Goal: Transaction & Acquisition: Download file/media

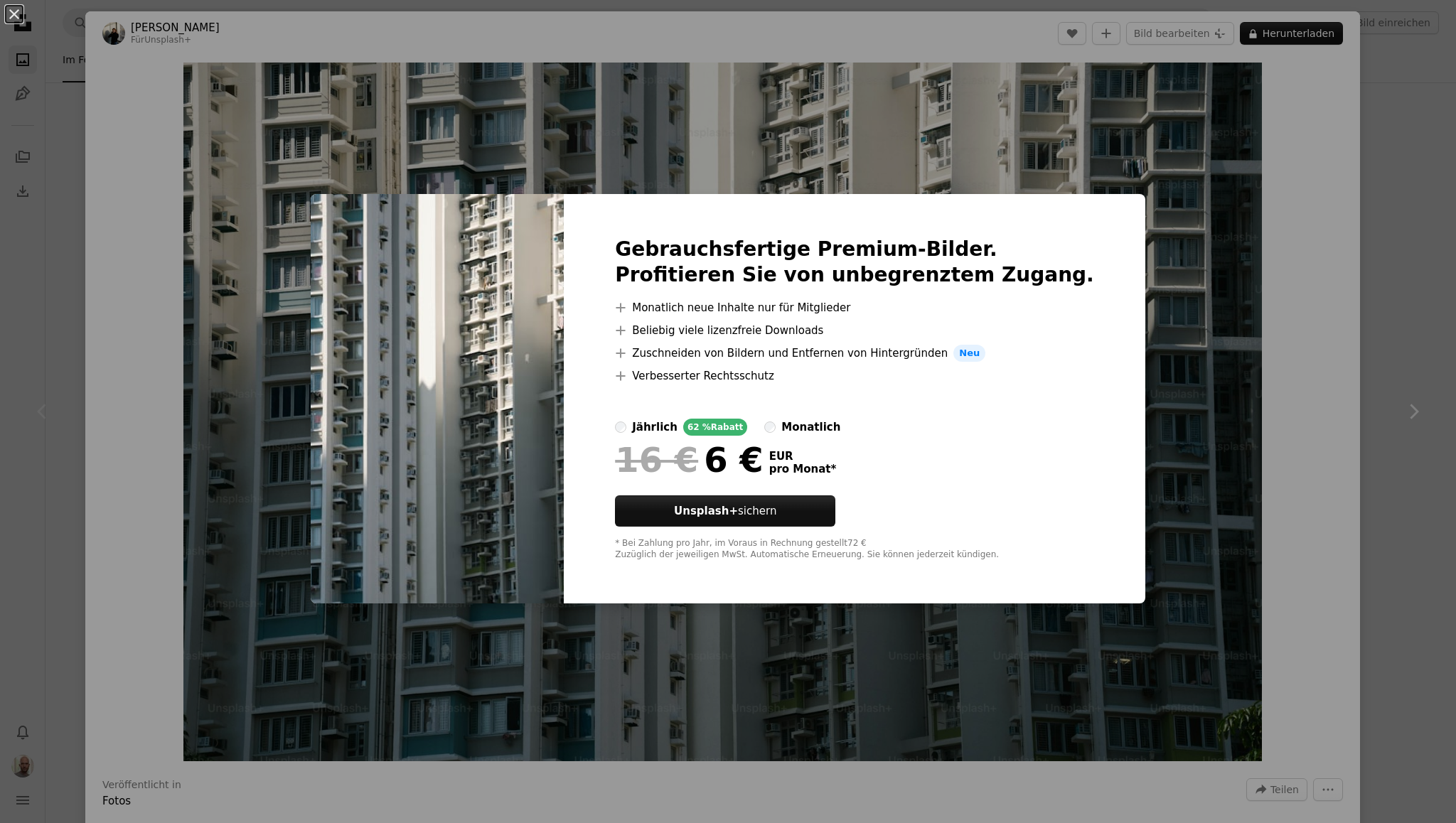
click at [1229, 129] on div "An X shape Gebrauchsfertige Premium-Bilder. Profitieren Sie von unbegrenztem Zu…" at bounding box center [728, 411] width 1456 height 823
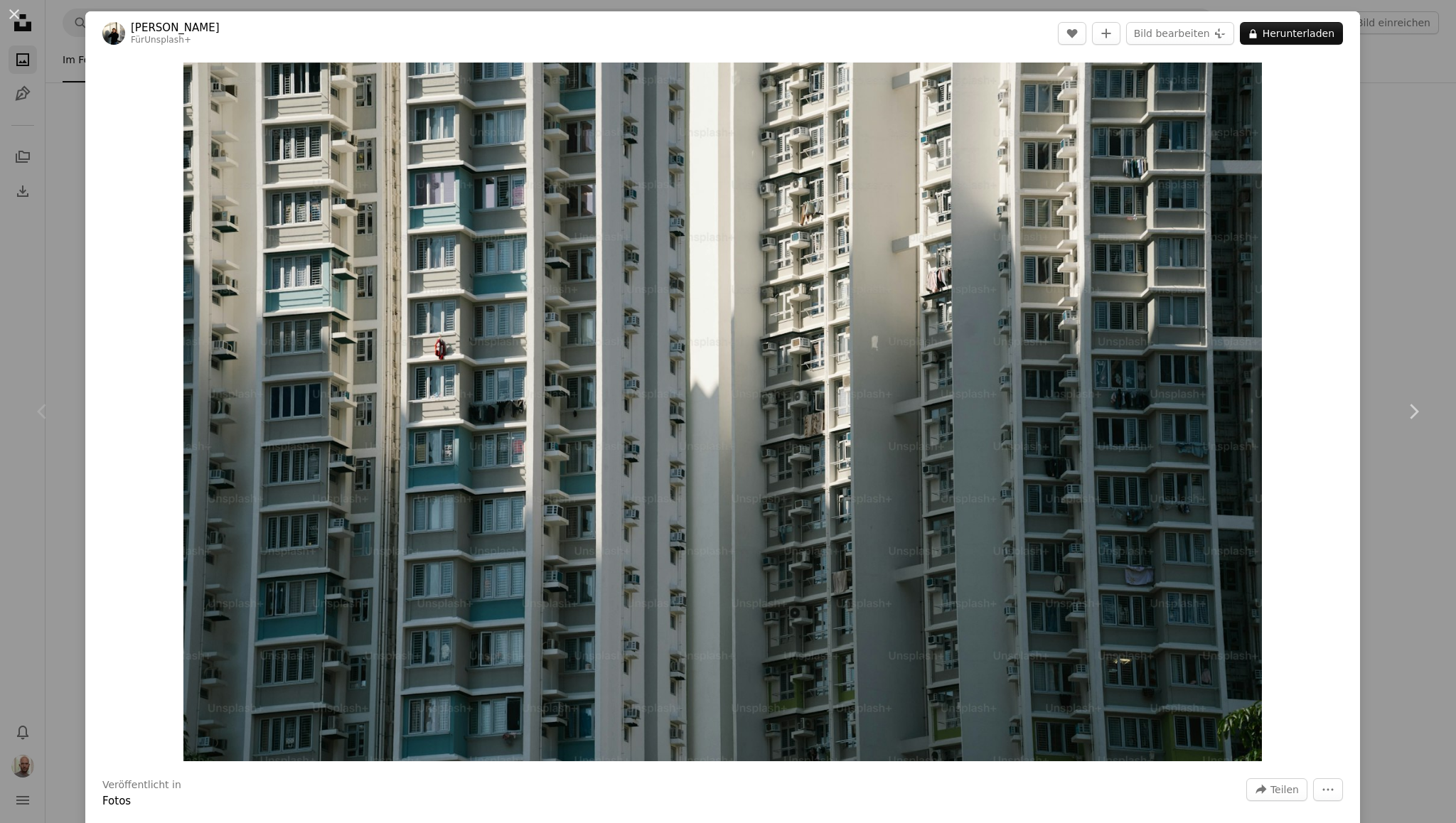
click at [1353, 180] on div "An X shape Chevron left Chevron right Giulia Squillace Für Unsplash+ A heart A …" at bounding box center [728, 411] width 1456 height 823
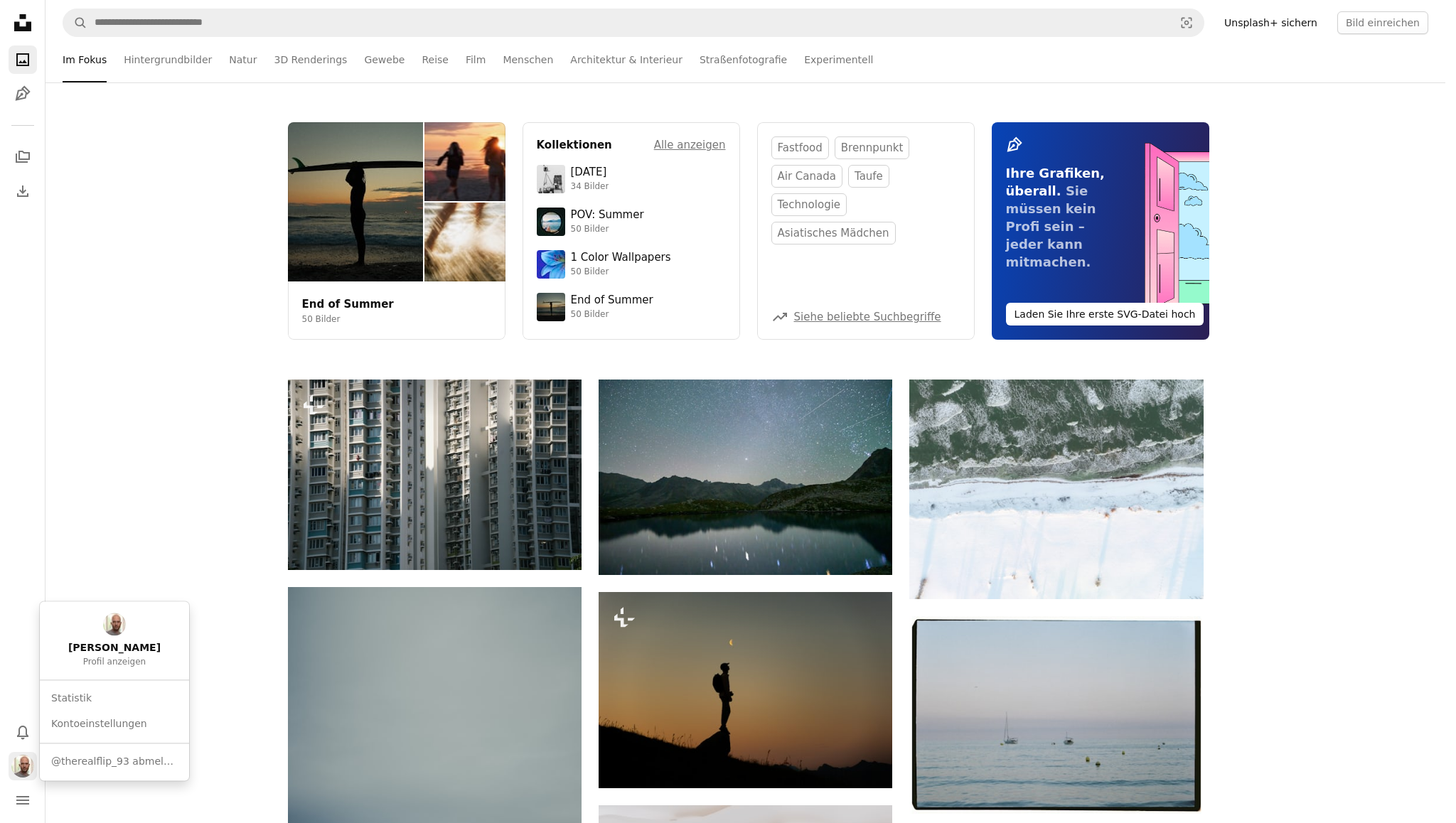
click at [15, 775] on img "Profil" at bounding box center [22, 766] width 23 height 23
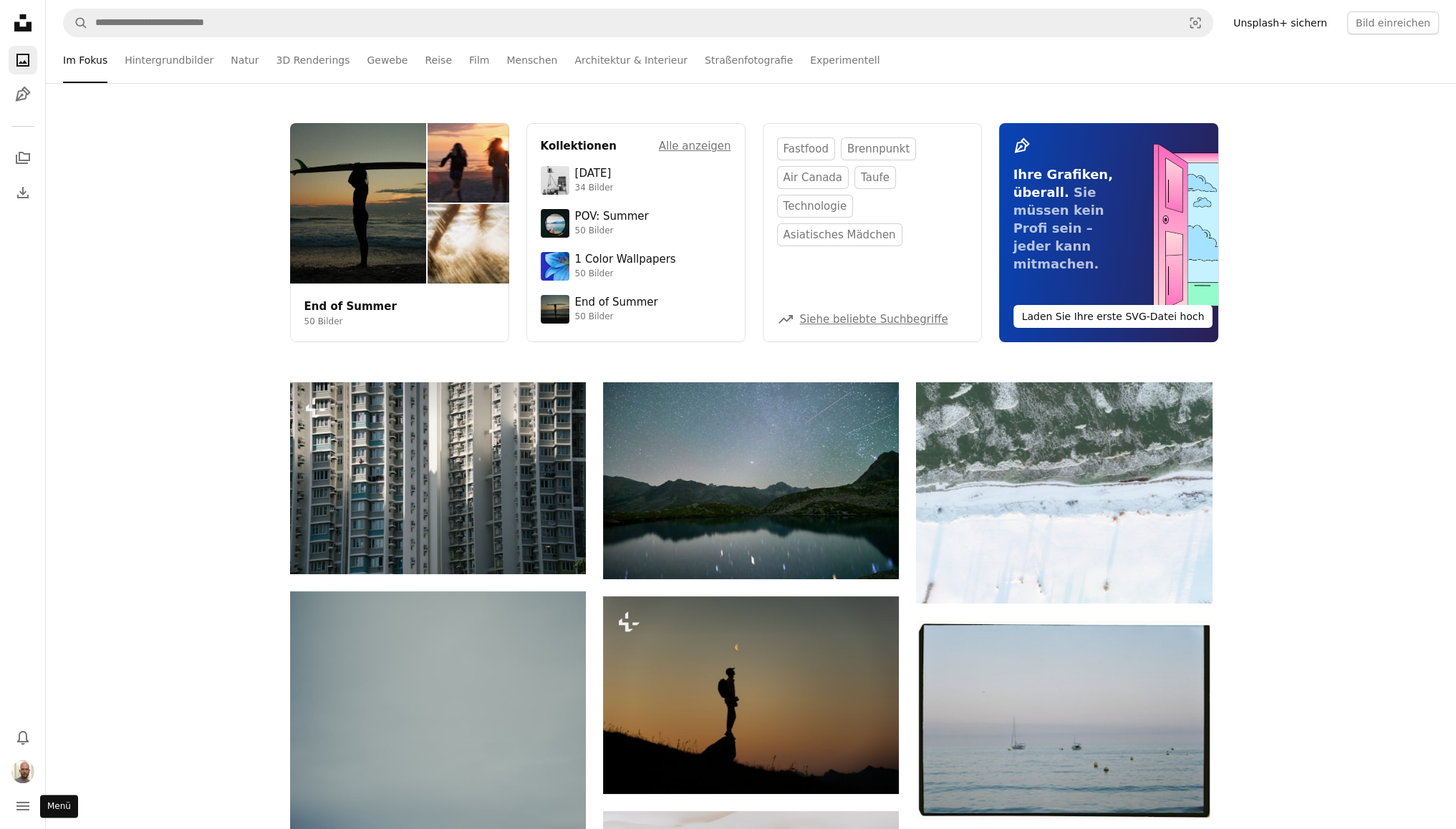
click at [23, 802] on icon "Menü" at bounding box center [23, 806] width 13 height 8
click at [11, 65] on link "A photo" at bounding box center [22, 60] width 28 height 28
click at [21, 801] on icon "navigation menu" at bounding box center [23, 806] width 17 height 17
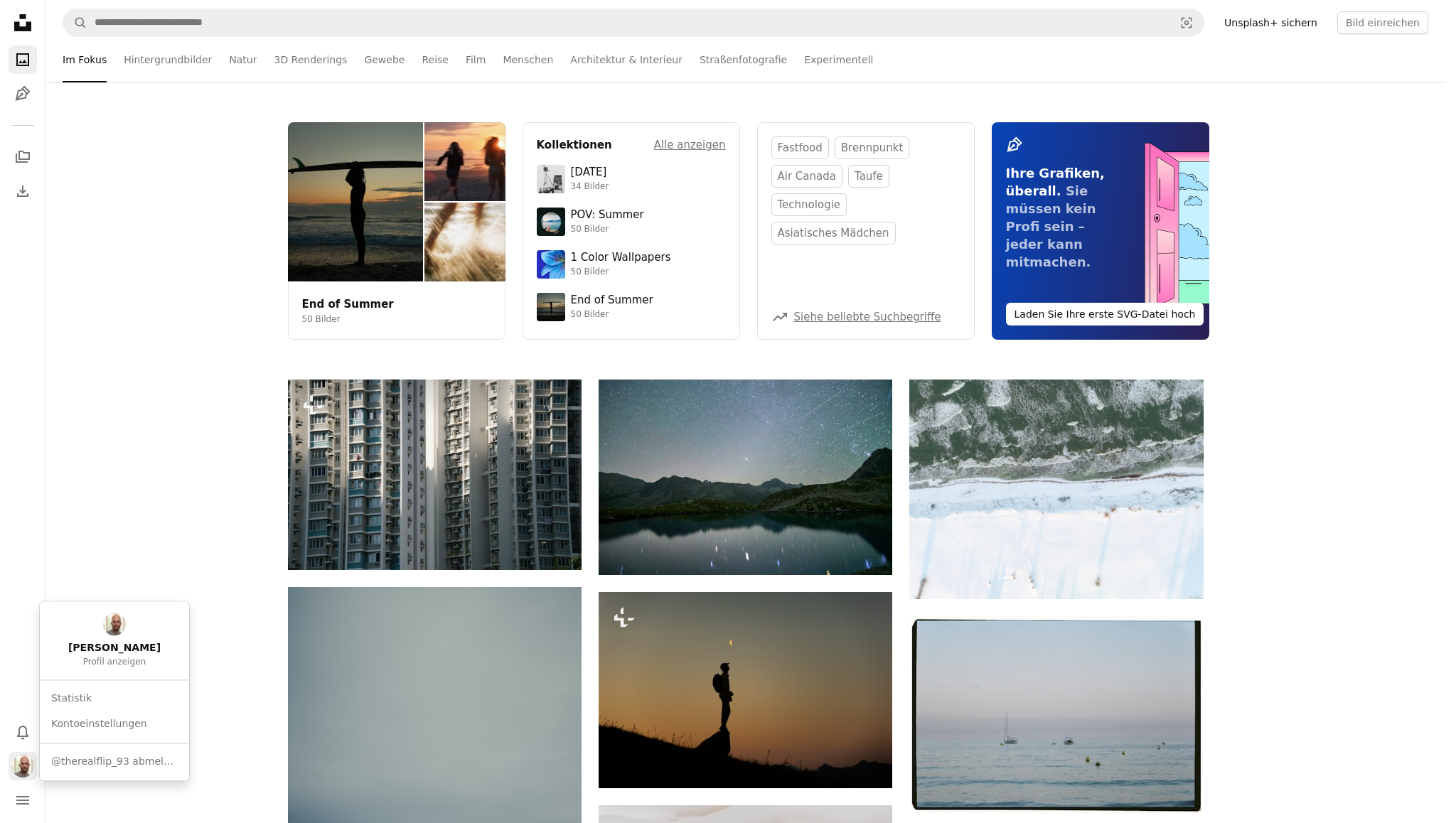
click at [27, 758] on img "Profil" at bounding box center [22, 766] width 23 height 23
click at [134, 634] on link "Philipp Degenhardt Profil anzeigen" at bounding box center [114, 640] width 138 height 67
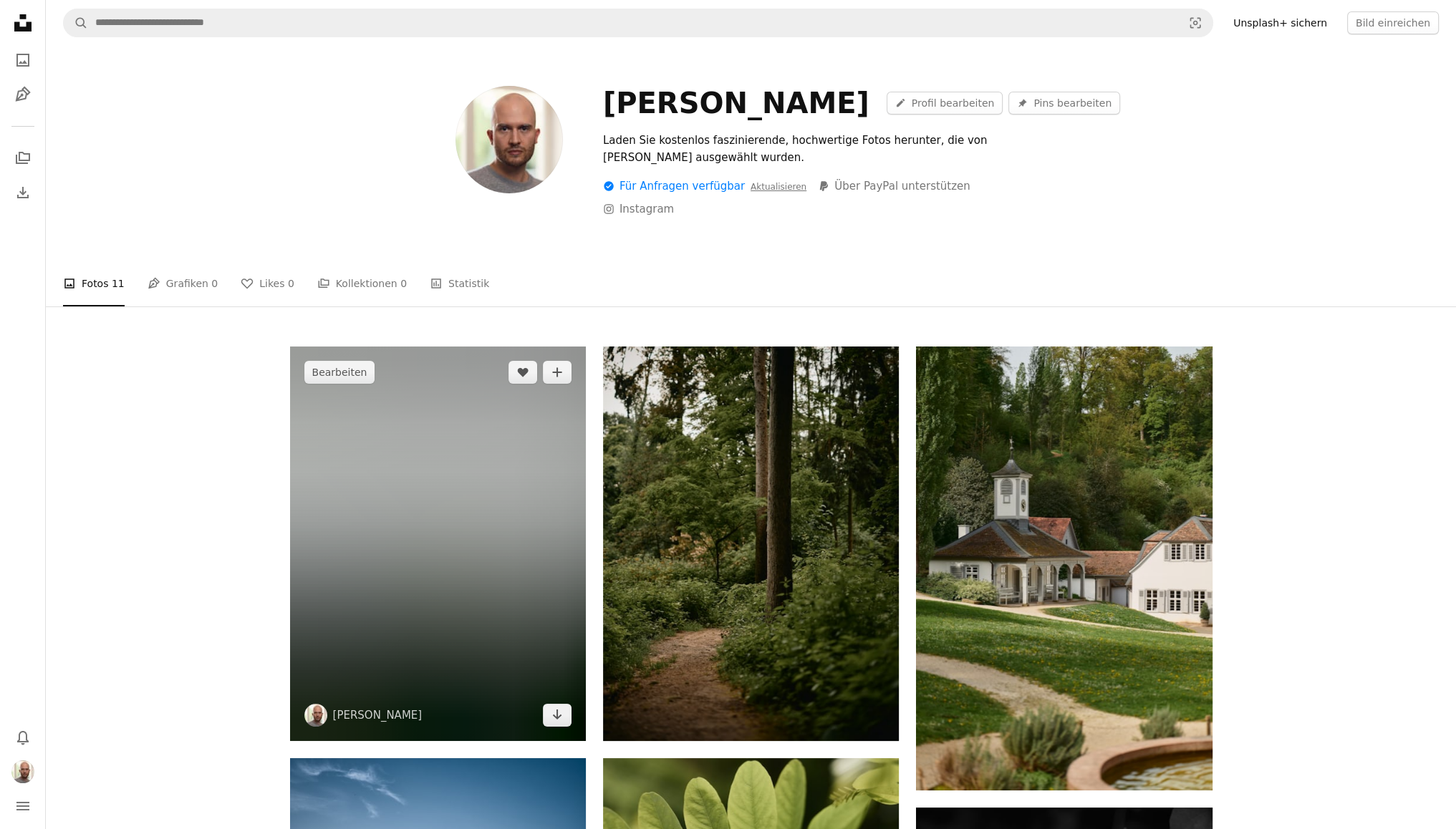
click at [496, 631] on img at bounding box center [438, 544] width 296 height 395
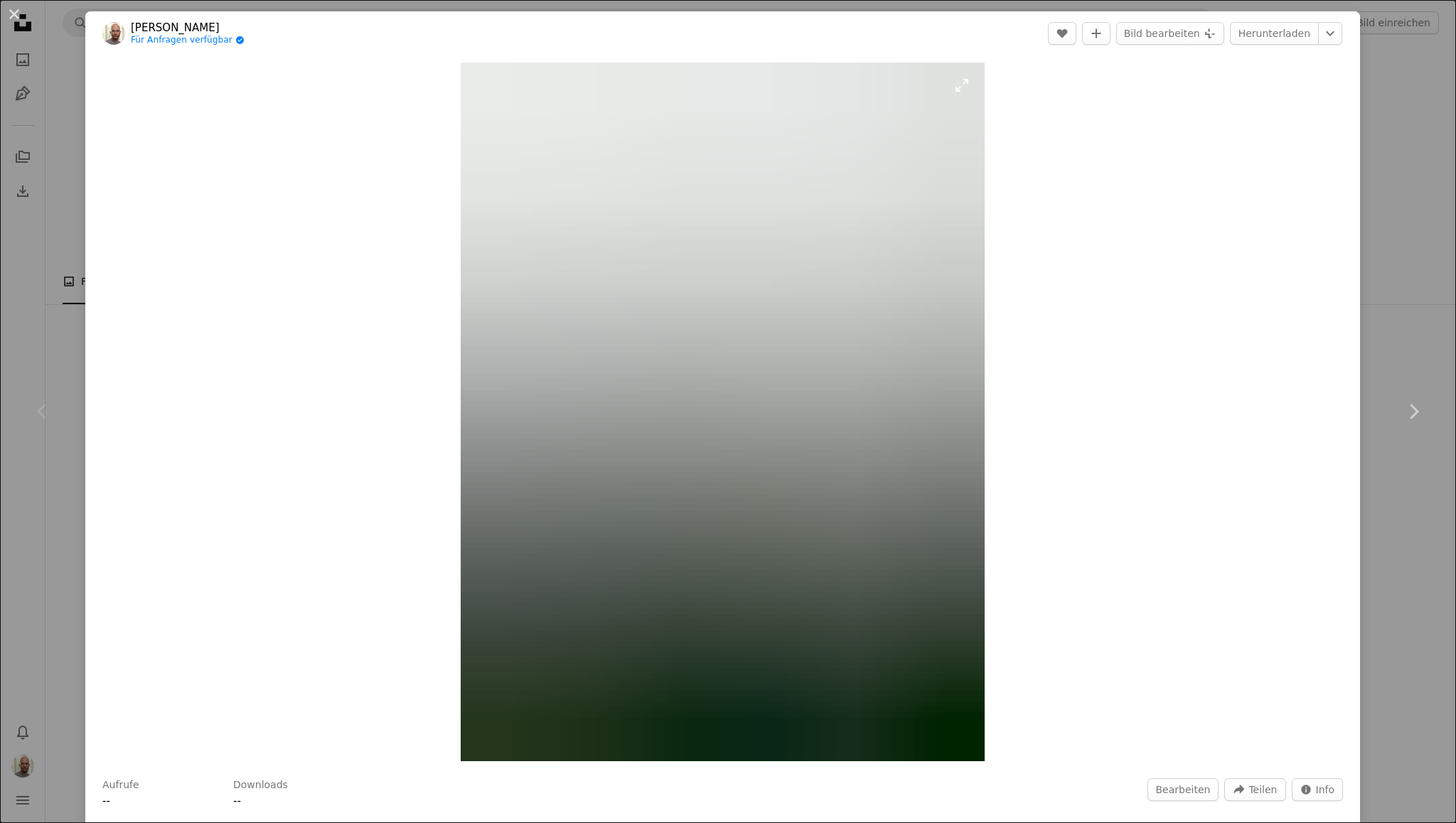
click at [653, 685] on img "Dieses Bild heranzoomen" at bounding box center [722, 412] width 524 height 699
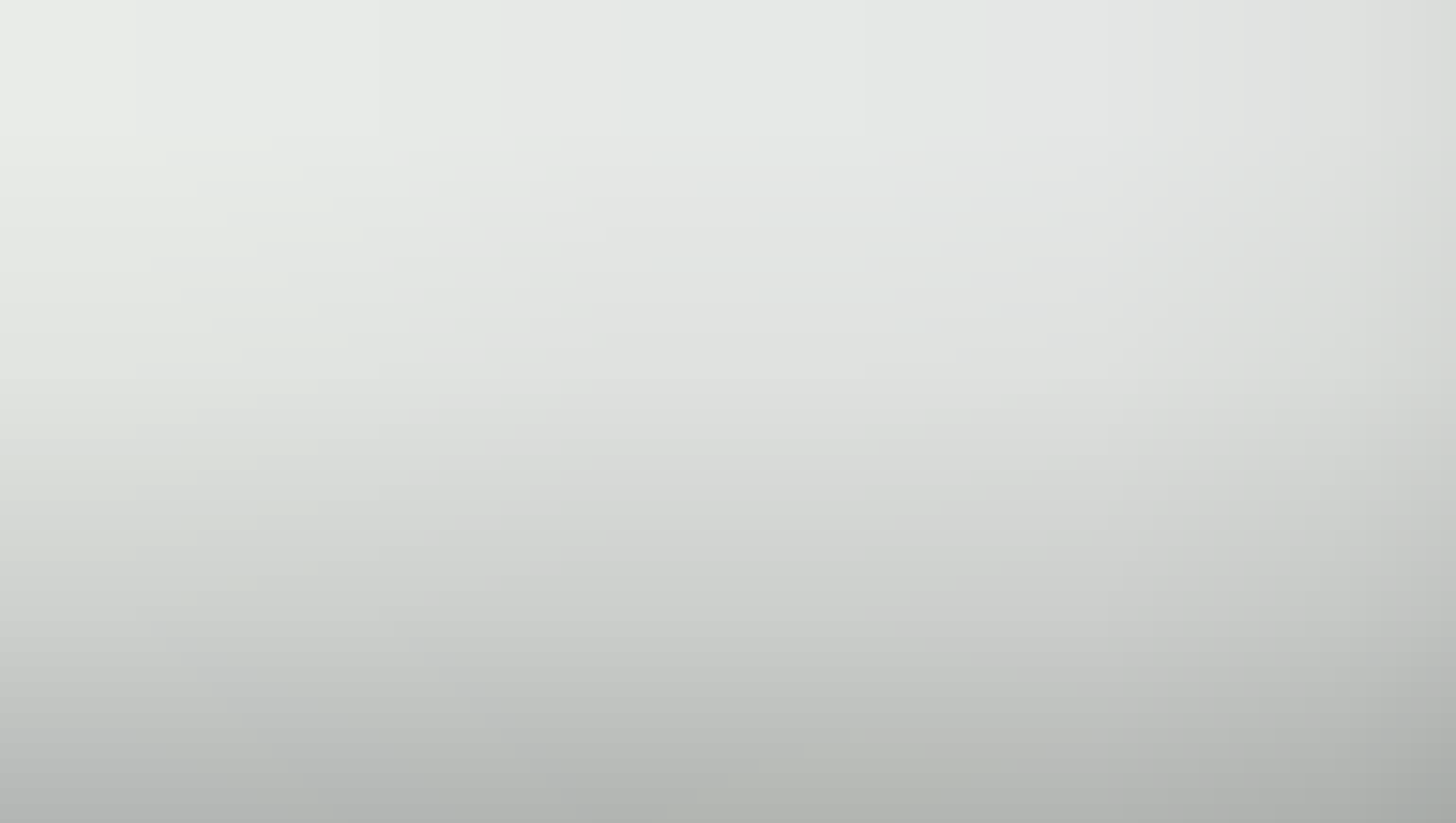
scroll to position [545, 0]
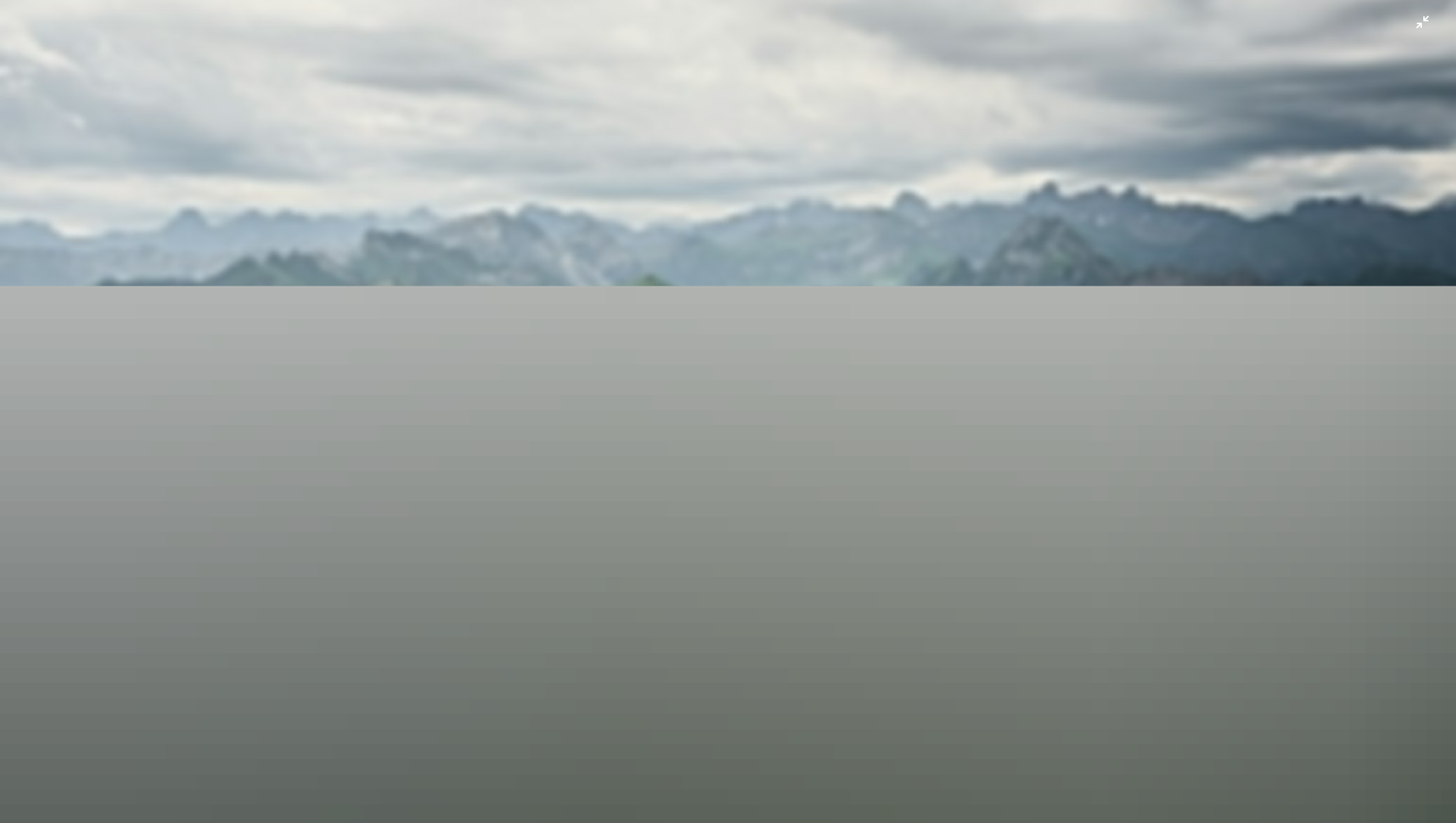
click at [653, 685] on img "Dieses Bild herauszoomen" at bounding box center [727, 426] width 1457 height 1943
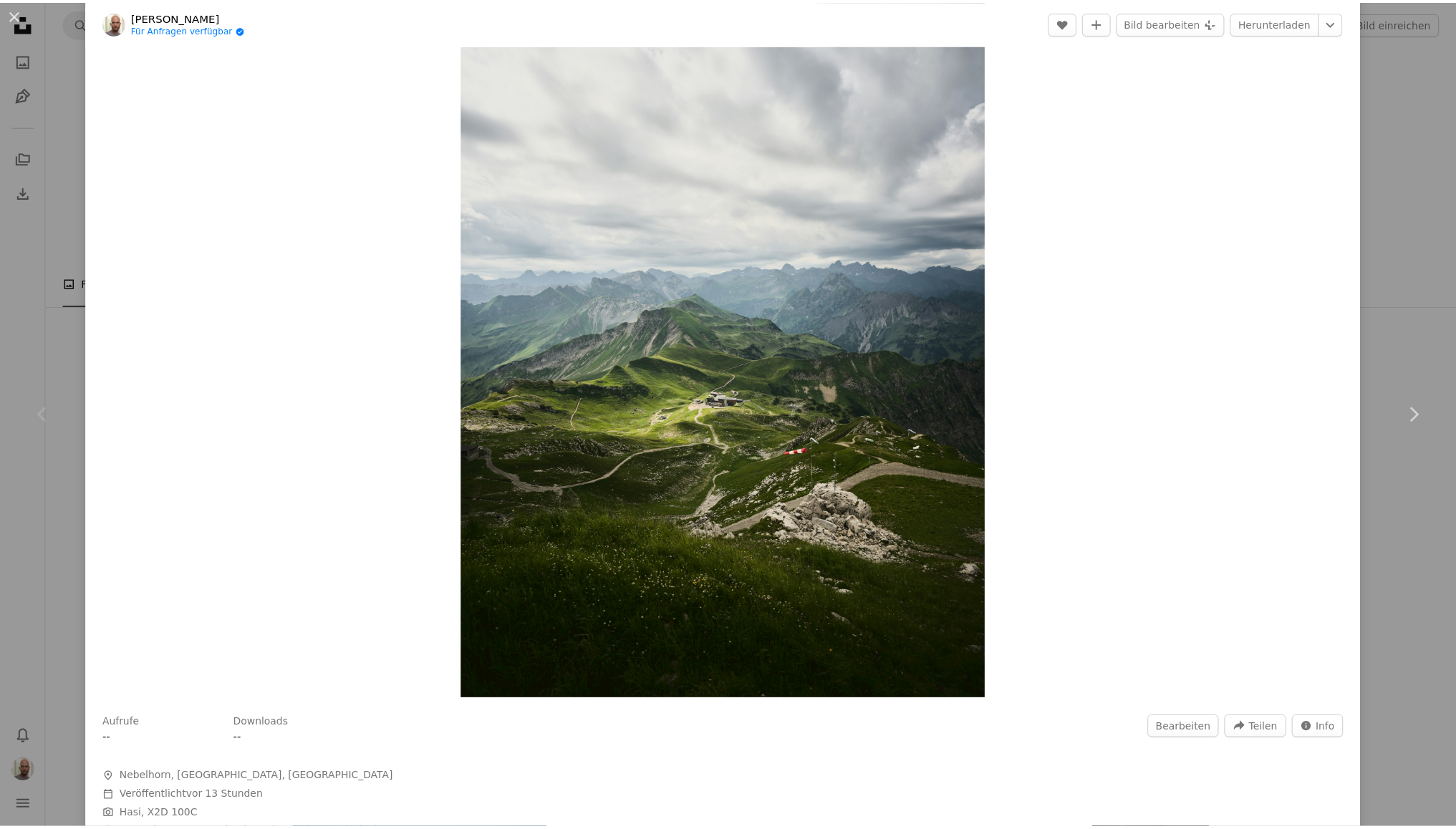
scroll to position [47, 0]
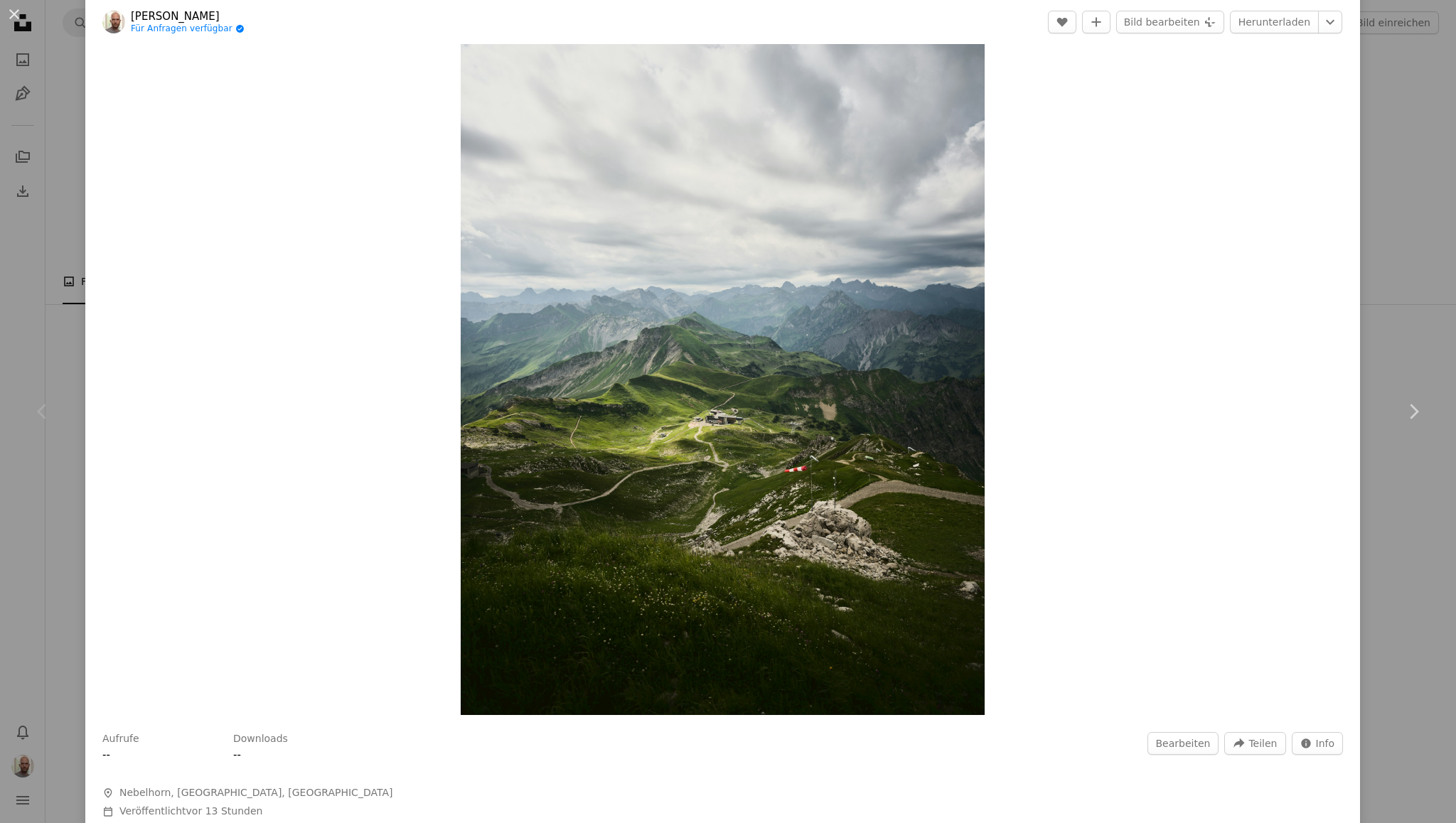
click at [1361, 266] on div "An X shape Chevron left Chevron right Philipp Degenhardt Für Anfragen verfügbar…" at bounding box center [728, 411] width 1456 height 823
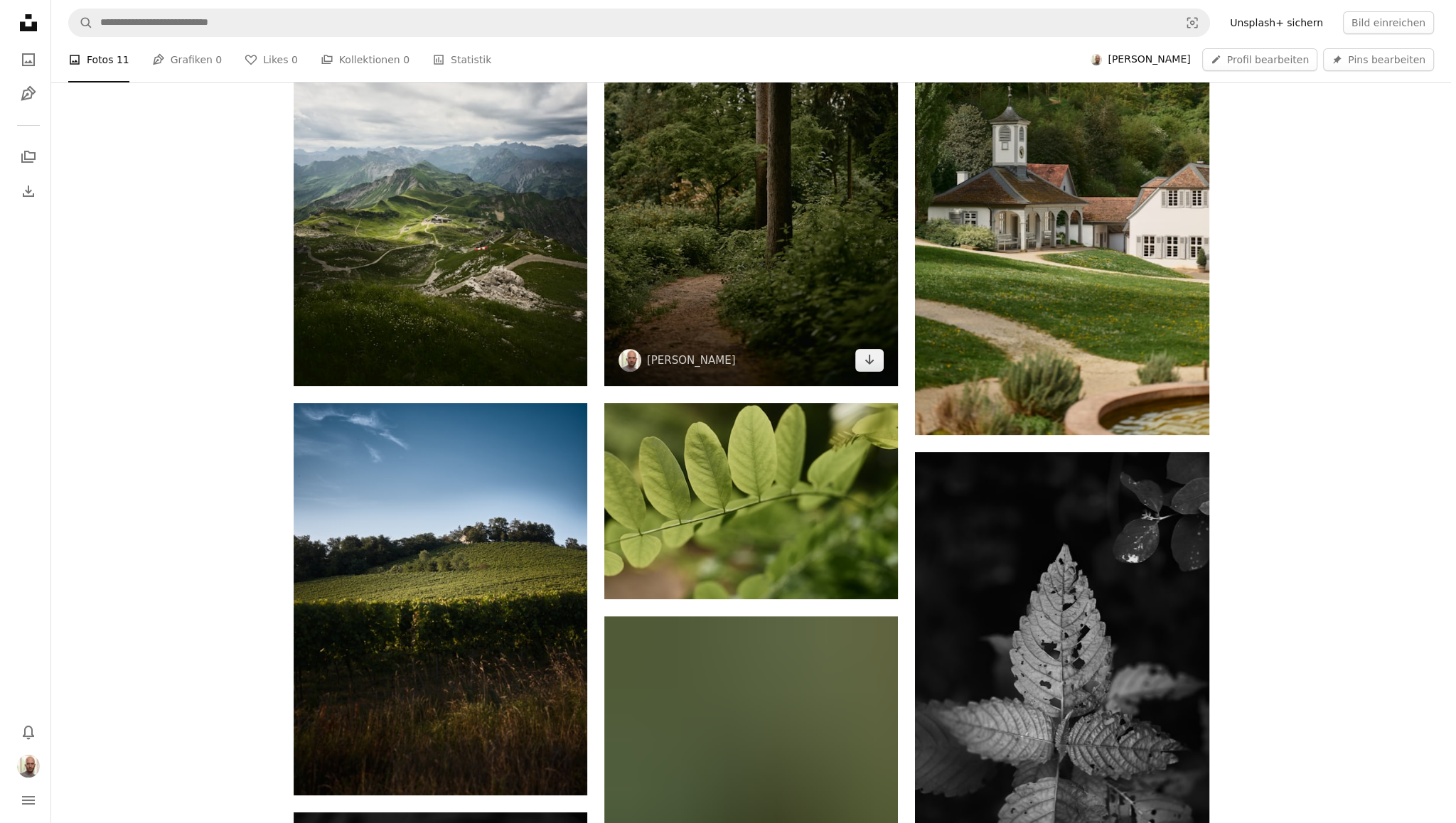
scroll to position [380, 0]
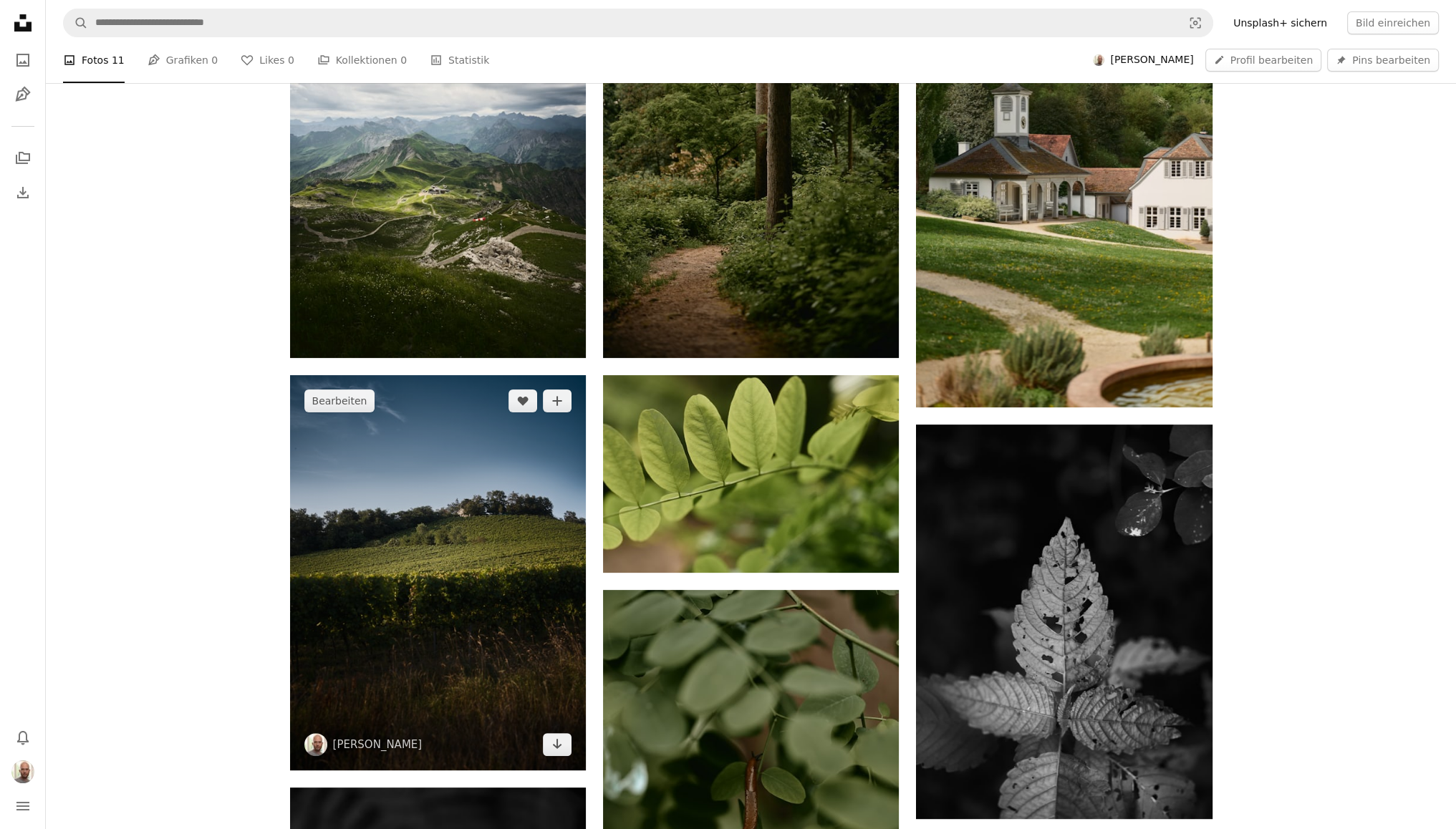
click at [335, 566] on img at bounding box center [438, 573] width 296 height 395
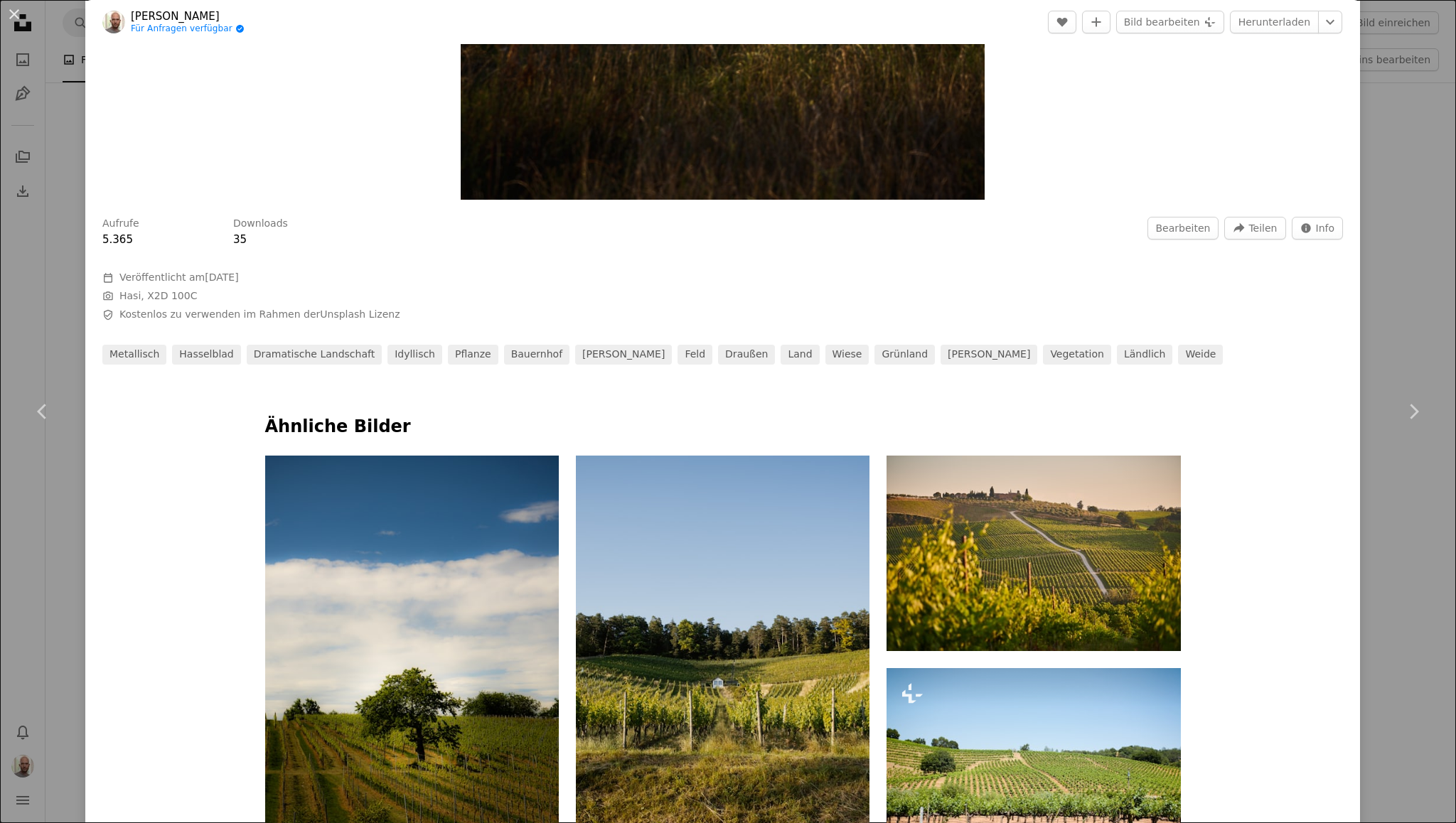
scroll to position [569, 0]
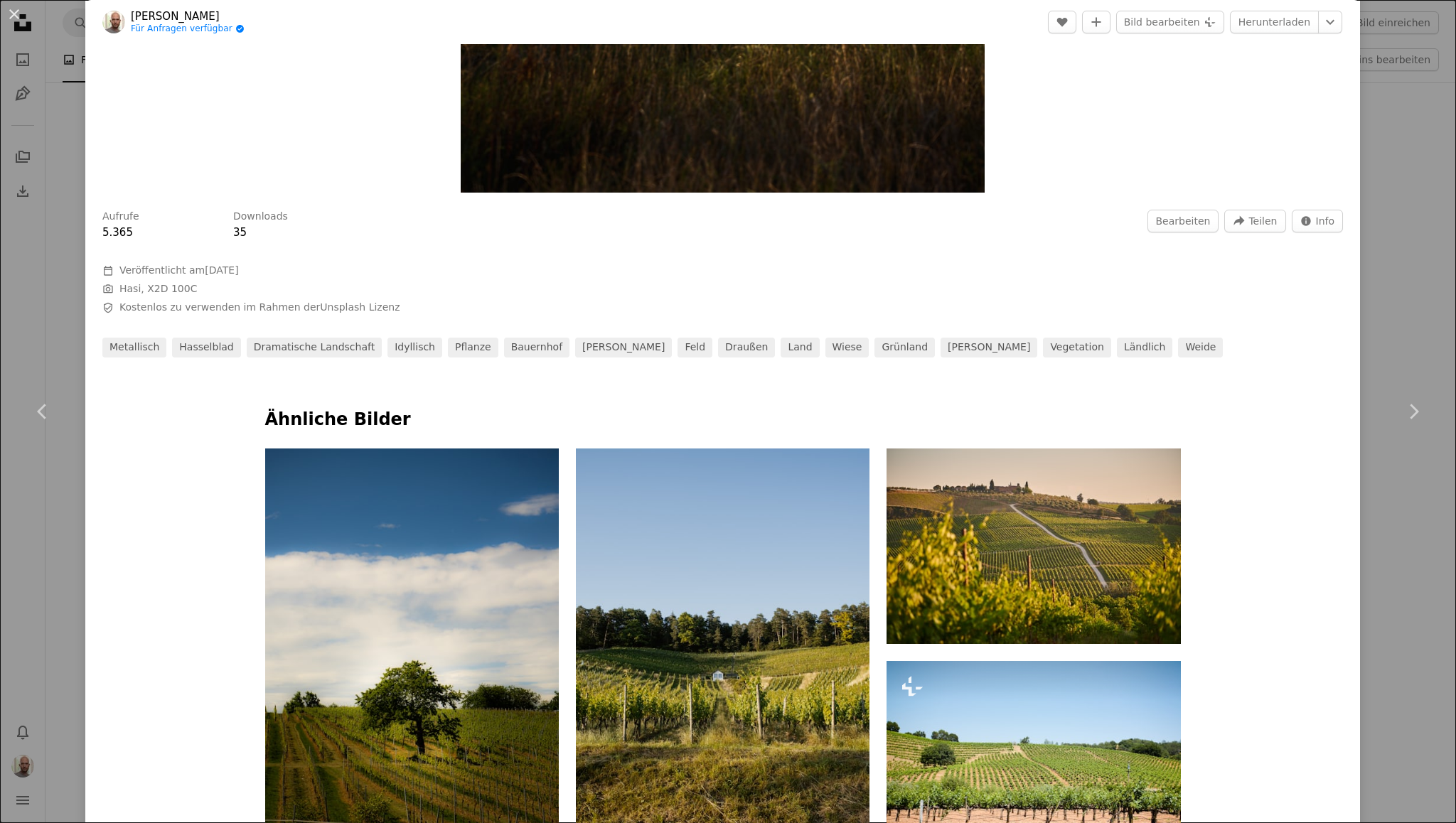
click at [0, 571] on div "An X shape Chevron left Chevron right Philipp Degenhardt Für Anfragen verfügbar…" at bounding box center [728, 411] width 1456 height 823
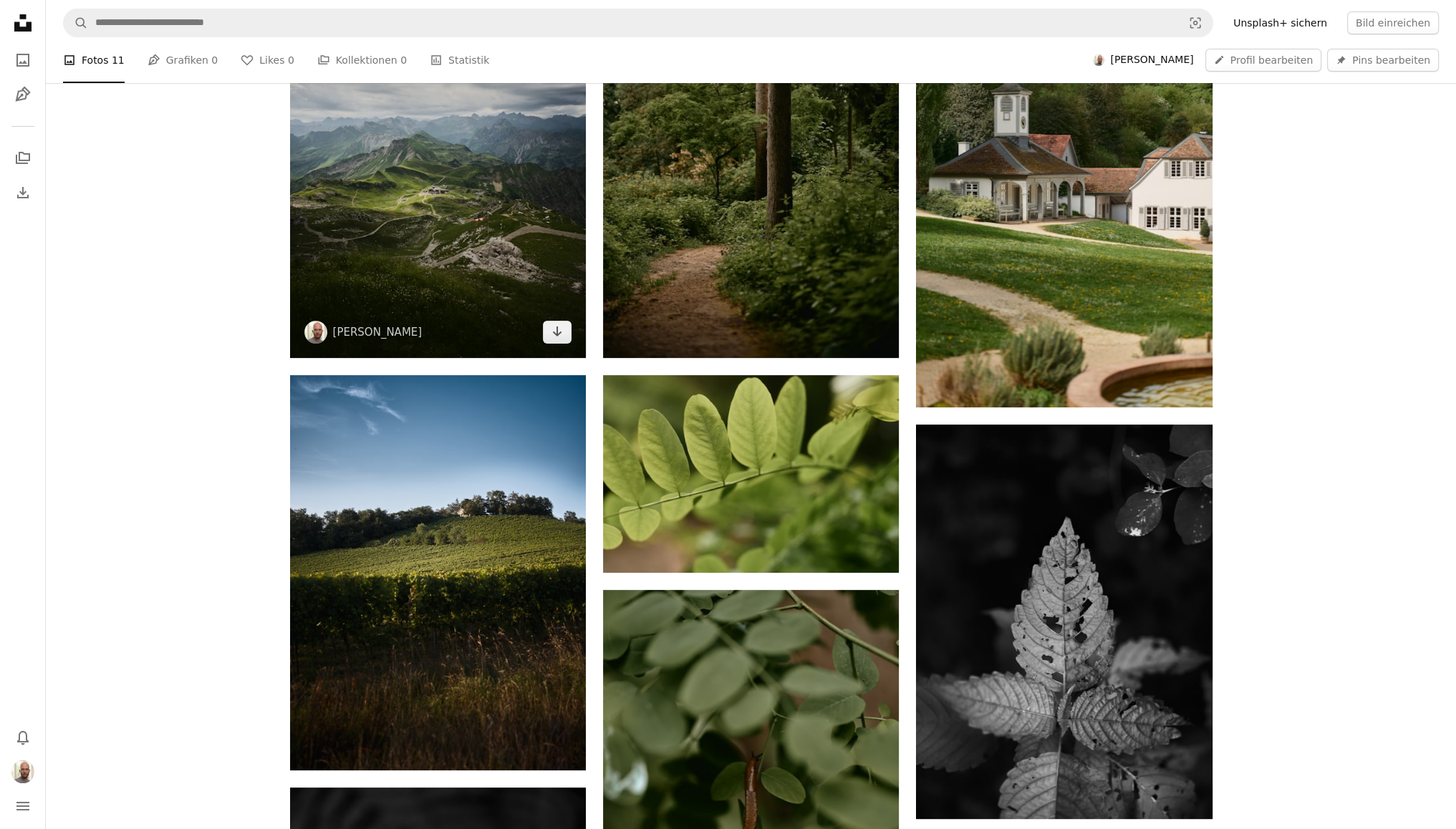
click at [381, 250] on img at bounding box center [438, 161] width 296 height 395
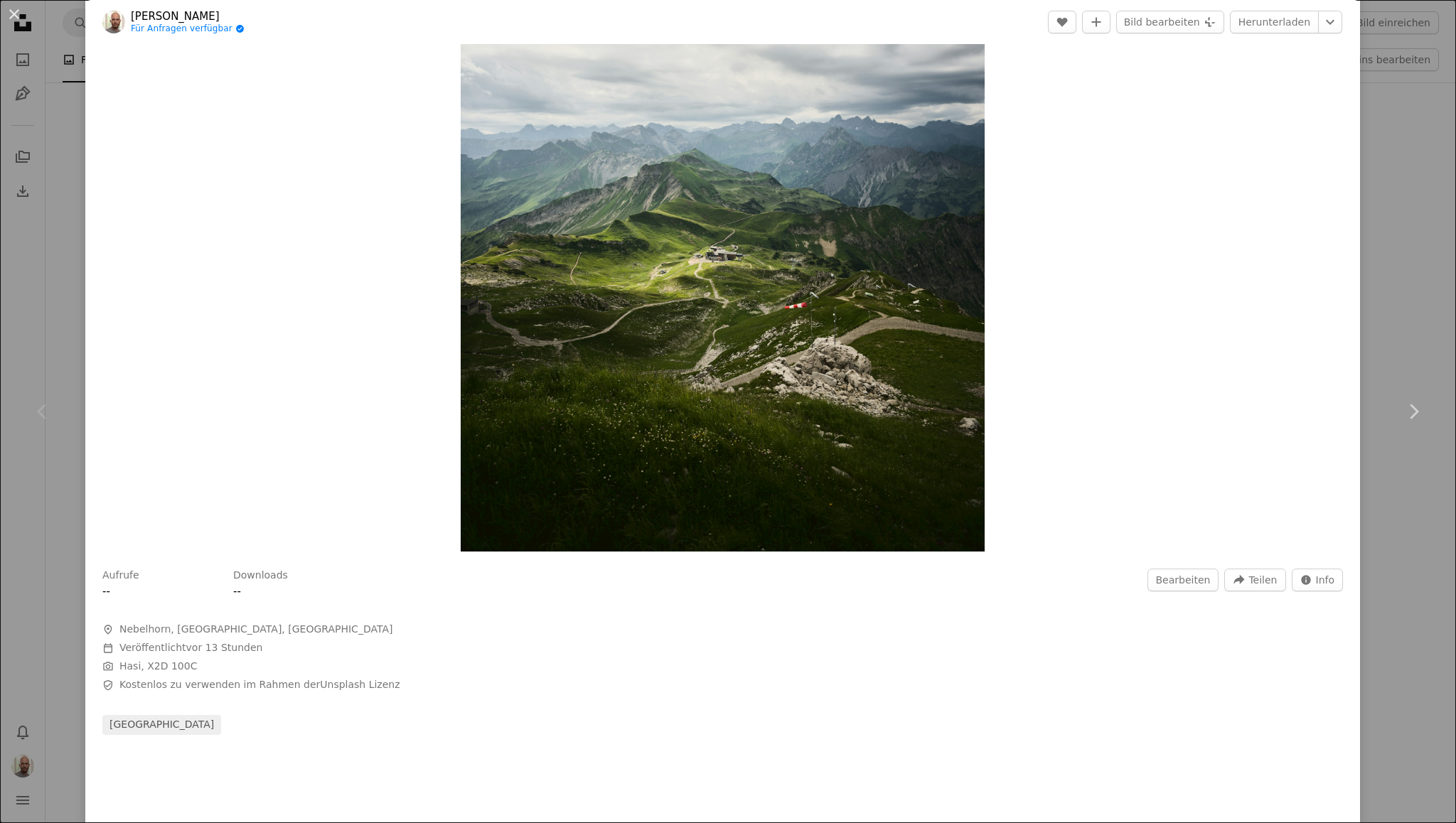
scroll to position [301, 0]
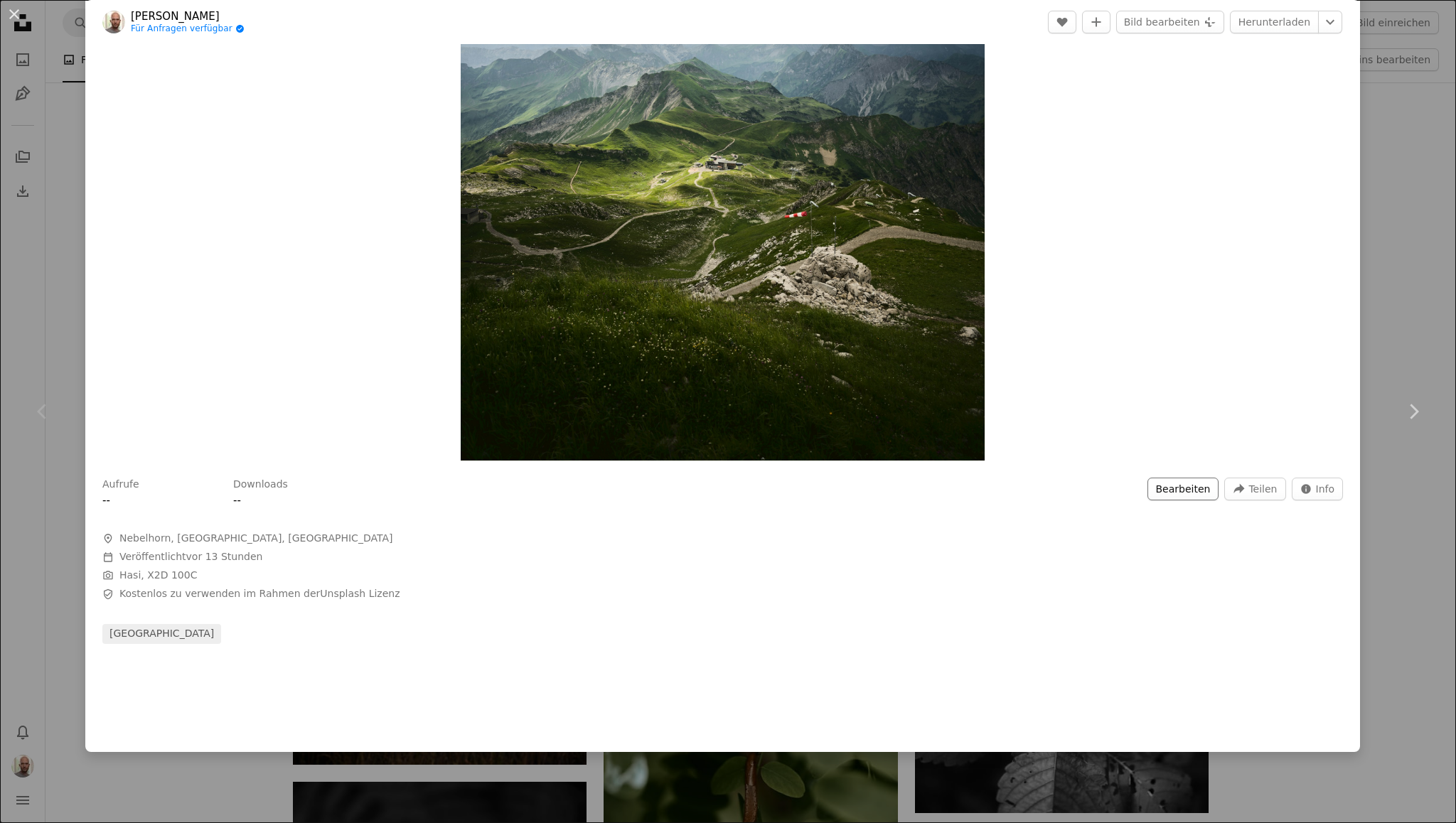
click at [1195, 489] on button "Bearbeiten" at bounding box center [1183, 489] width 72 height 23
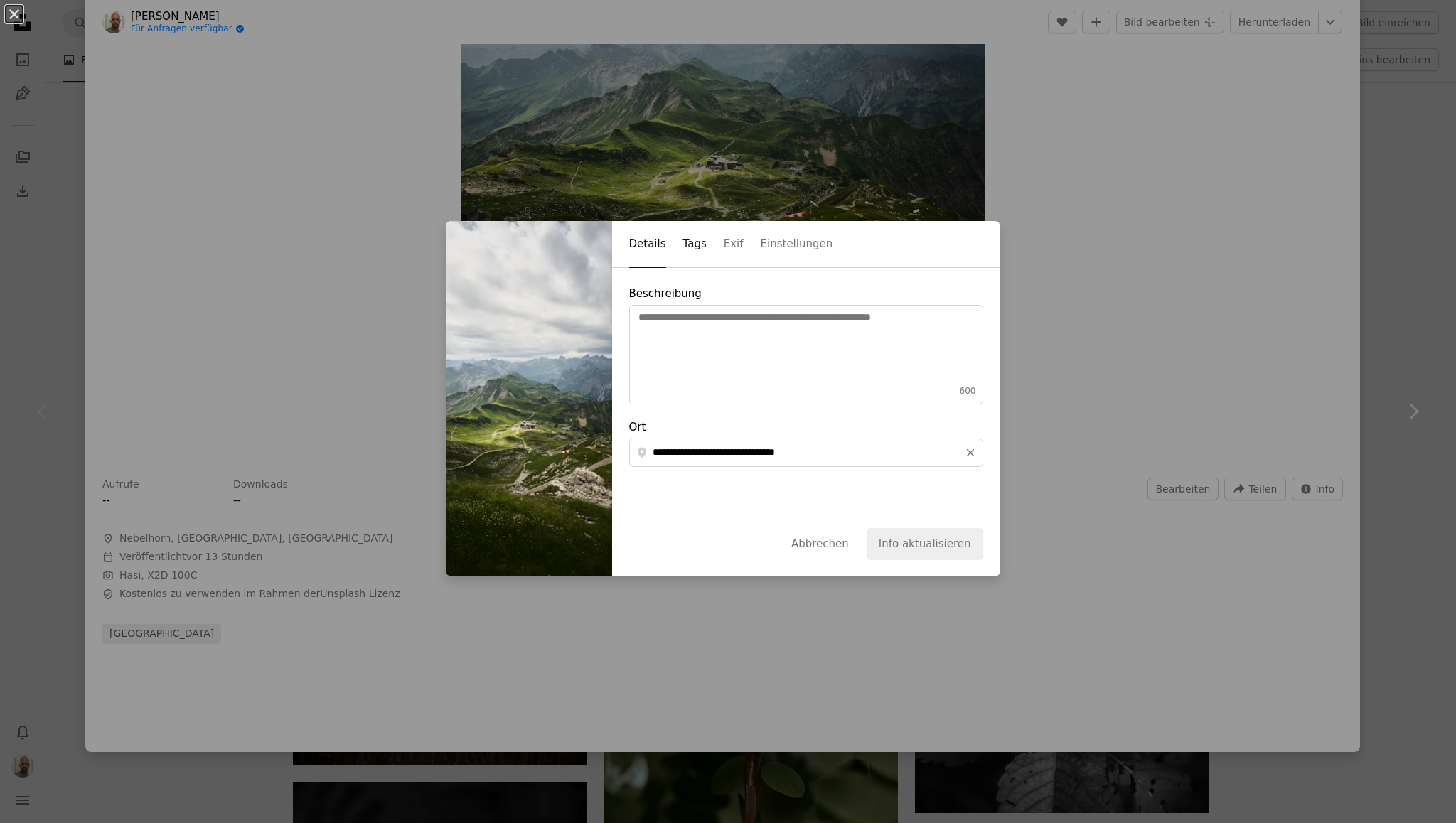
click at [683, 251] on button "Tags" at bounding box center [695, 244] width 24 height 46
click at [723, 258] on button "Exif" at bounding box center [733, 244] width 20 height 46
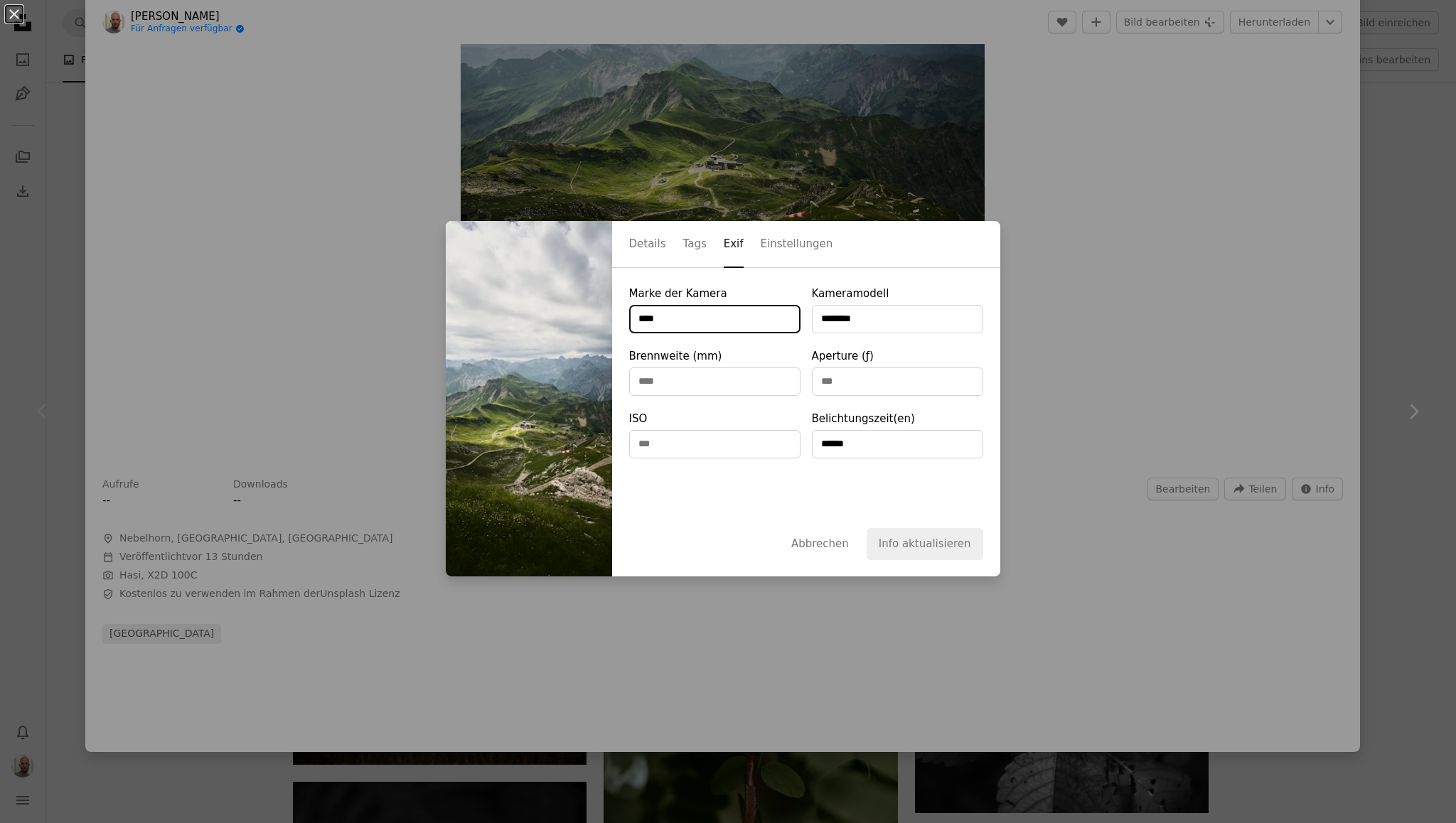
click at [724, 318] on input "****" at bounding box center [714, 319] width 171 height 28
type input "**********"
click at [937, 545] on button "Info aktualisieren" at bounding box center [925, 544] width 117 height 31
click at [774, 253] on button "Einstellungen" at bounding box center [797, 244] width 73 height 46
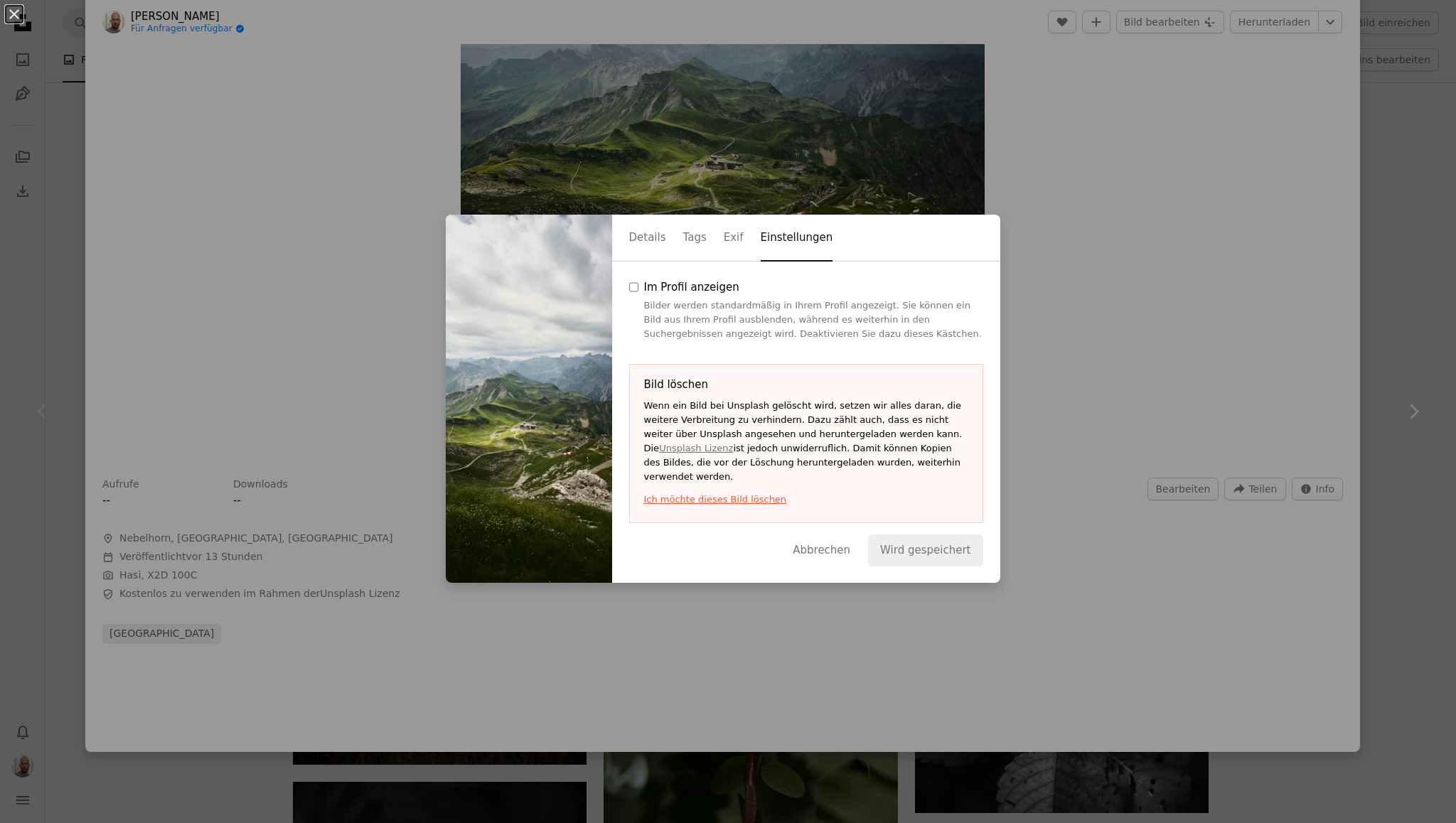
click at [774, 253] on button "Einstellungen" at bounding box center [797, 238] width 73 height 46
click at [683, 238] on button "Tags" at bounding box center [695, 238] width 24 height 46
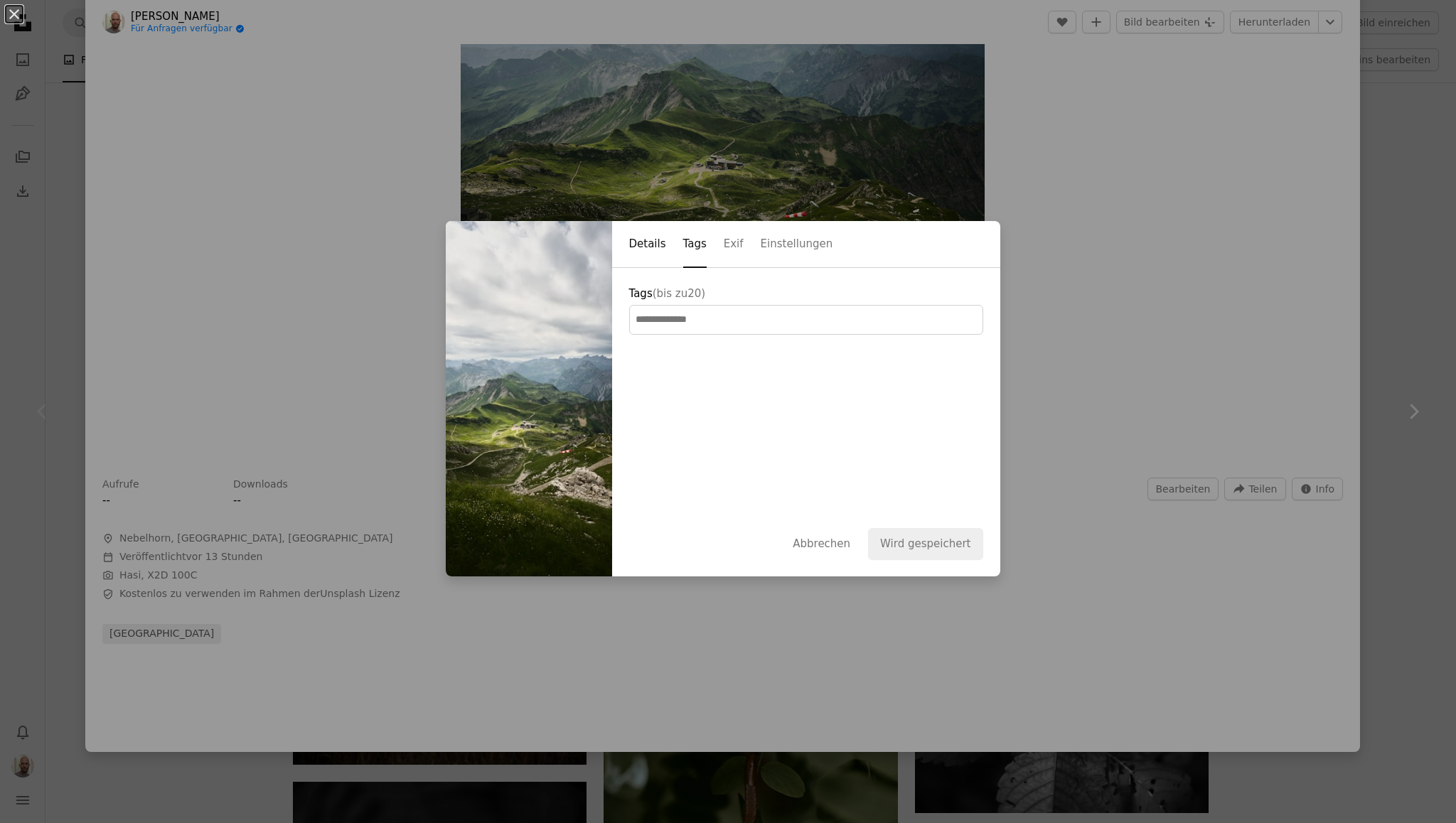
click at [643, 241] on button "Details" at bounding box center [647, 244] width 37 height 46
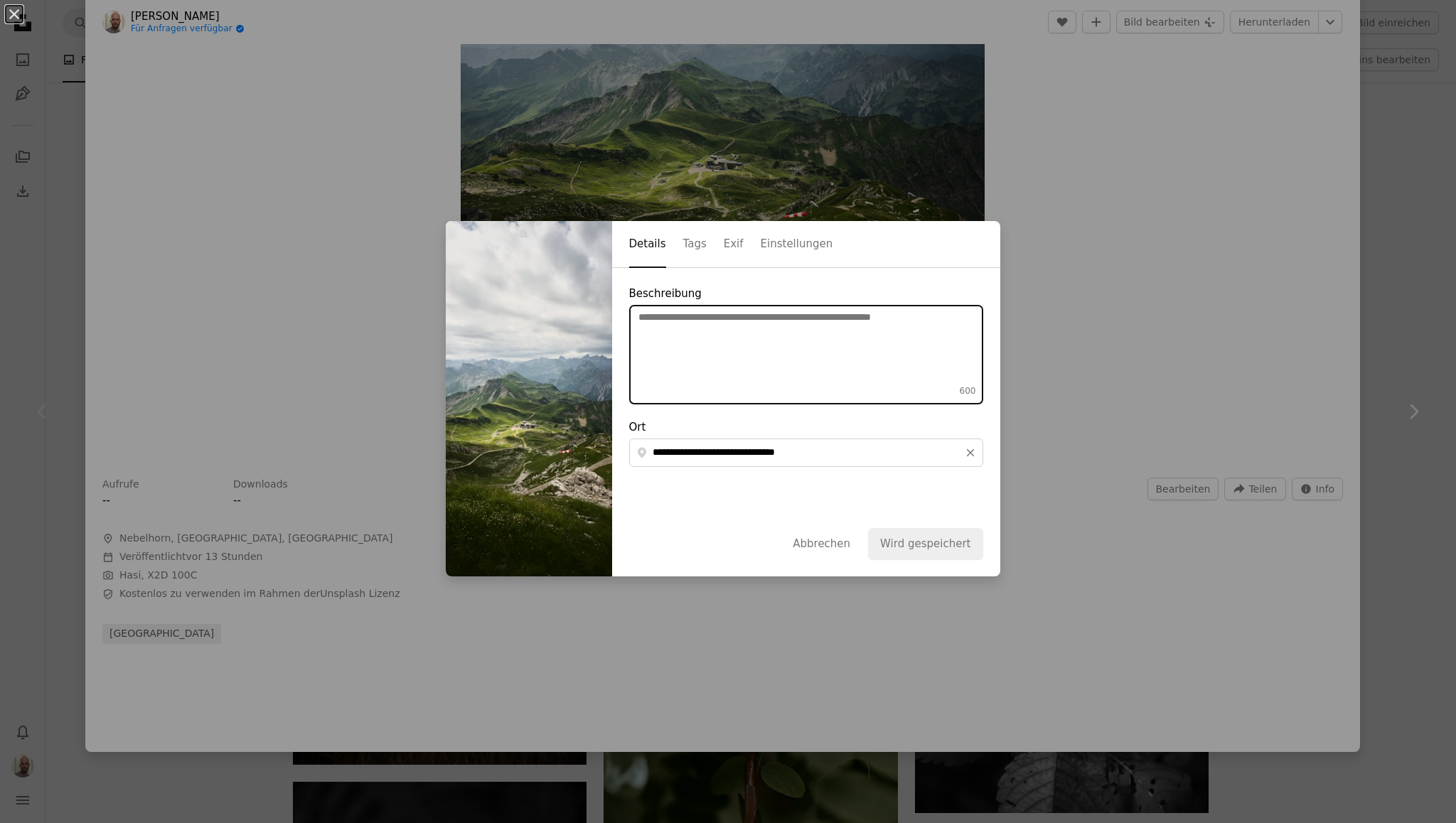
click at [716, 360] on textarea "Beschreibung 600" at bounding box center [805, 355] width 354 height 99
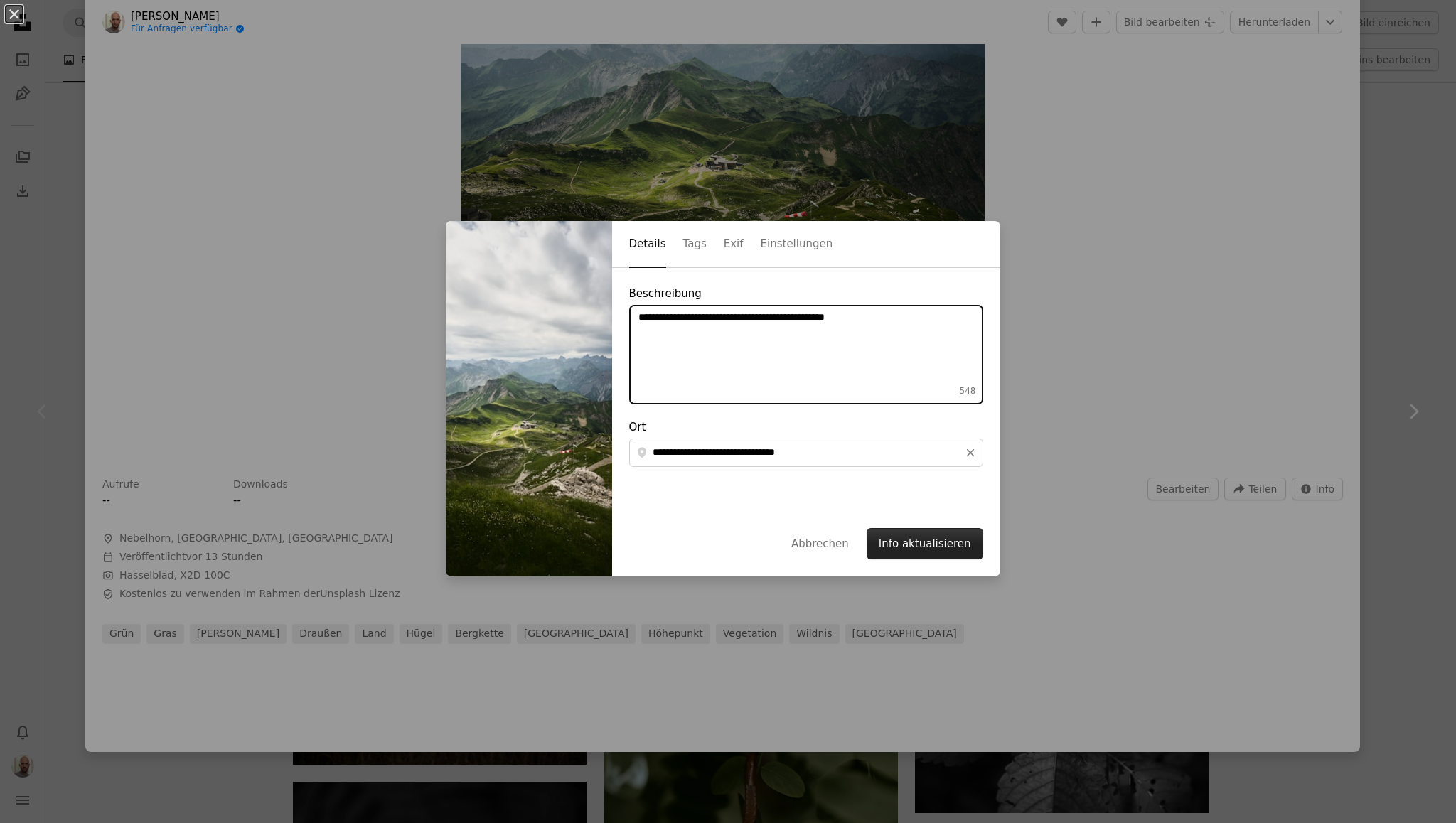
type textarea "**********"
click at [919, 549] on button "Info aktualisieren" at bounding box center [925, 544] width 117 height 31
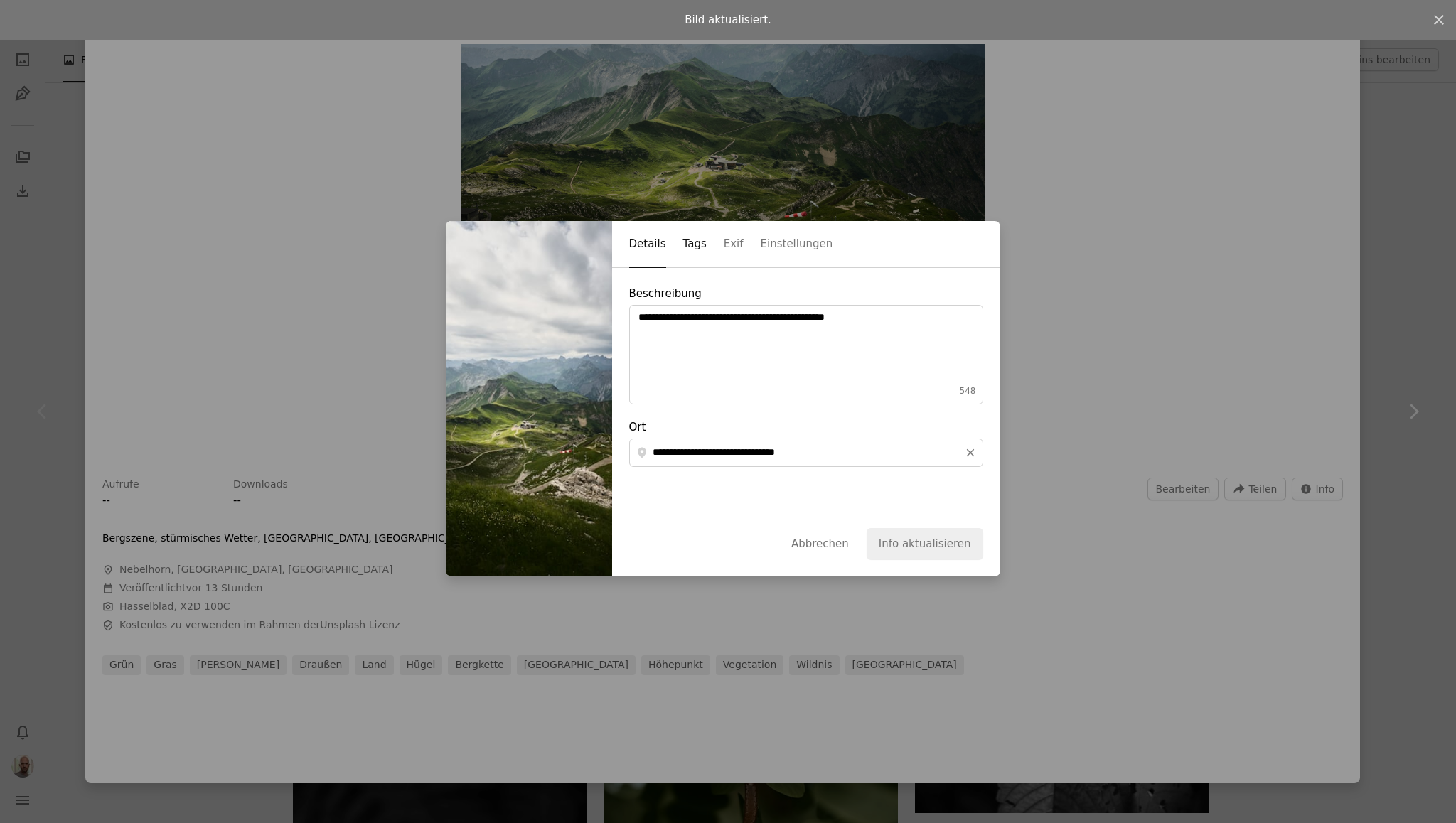
click at [688, 249] on button "Tags" at bounding box center [695, 244] width 24 height 46
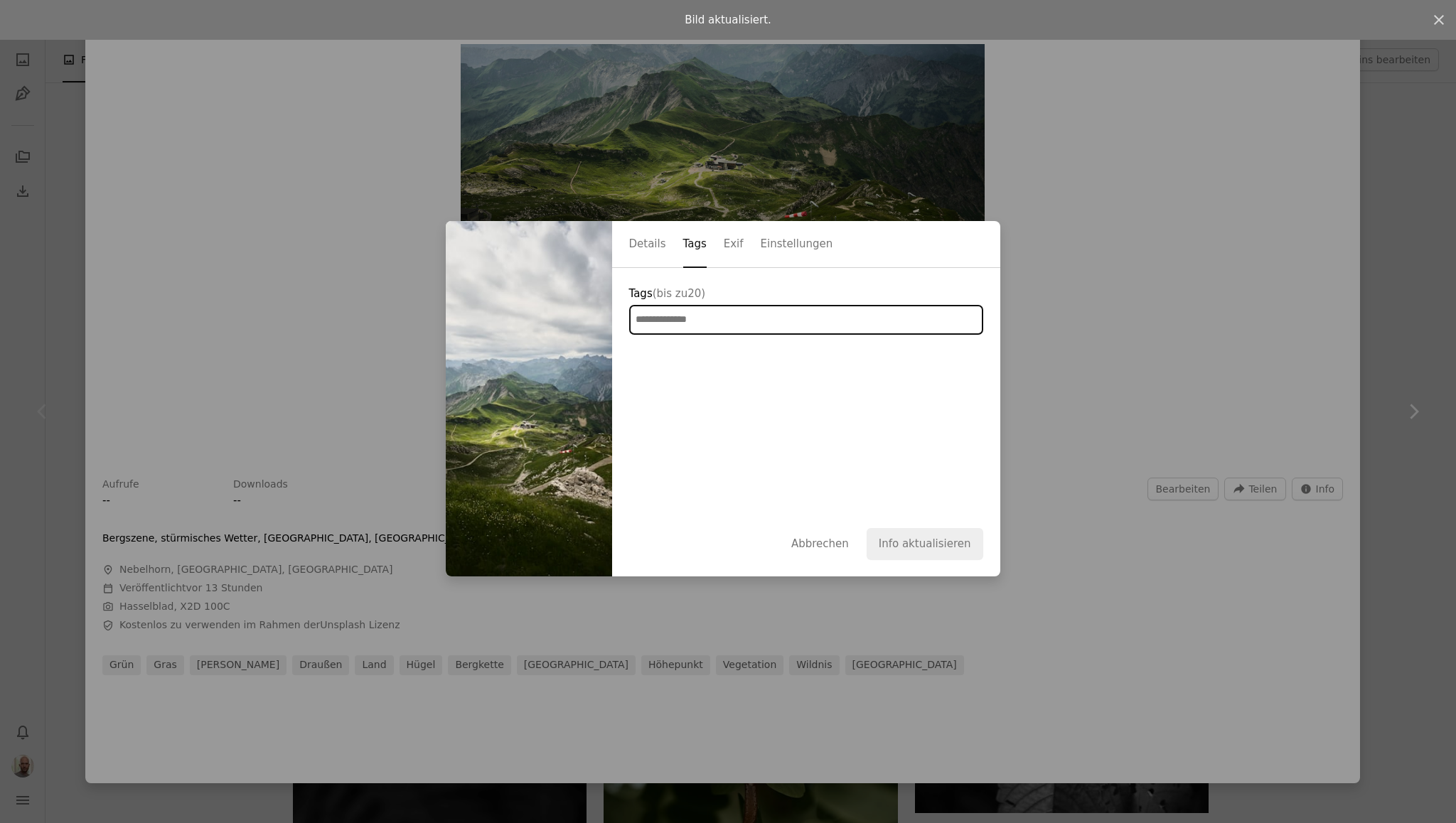
click at [688, 313] on input "Tags (bis zu 20 )" at bounding box center [684, 320] width 99 height 15
type input "*"
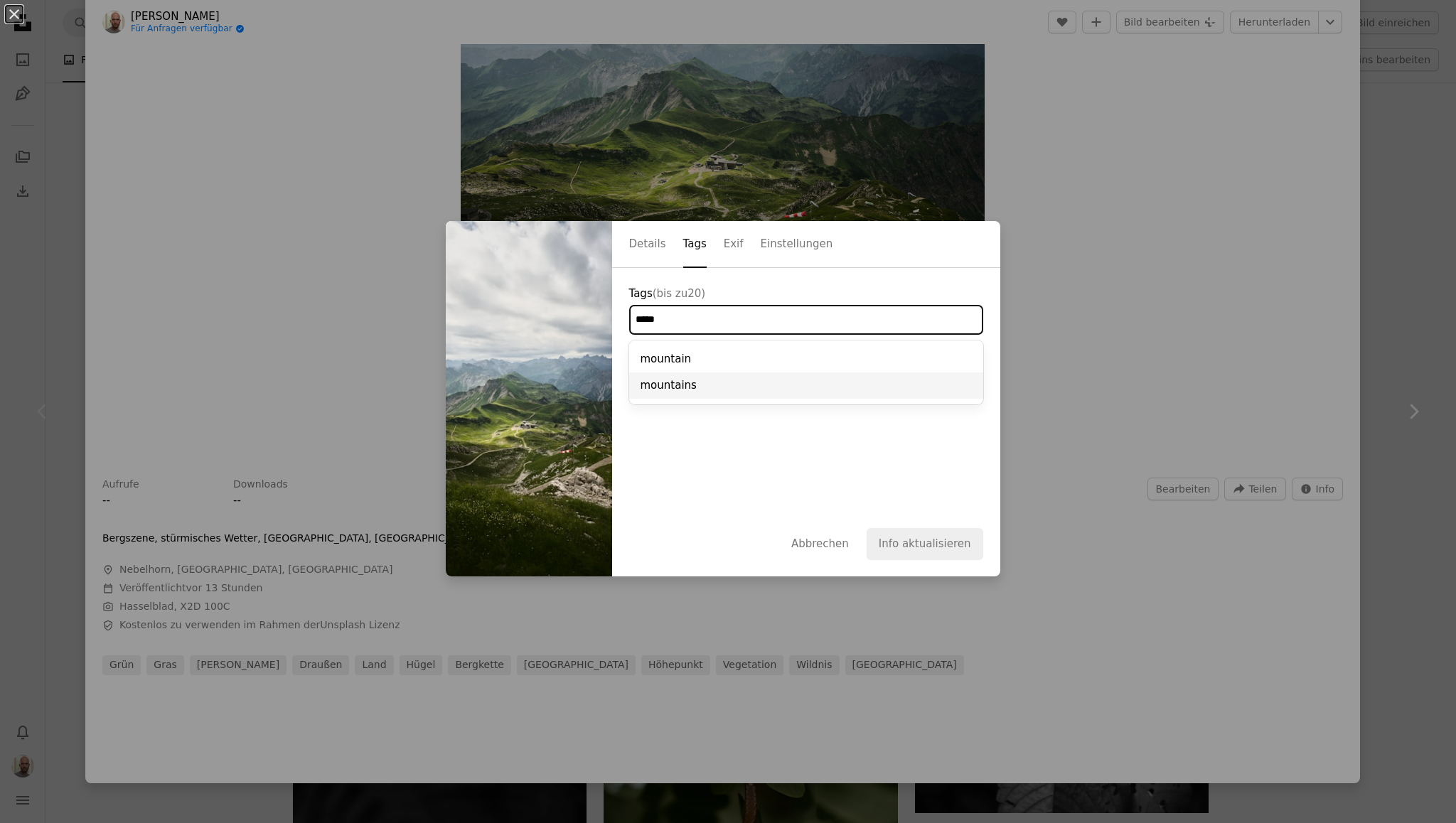
type input "*****"
click at [668, 389] on div "mountains" at bounding box center [805, 386] width 354 height 26
type input "*"
type input "******"
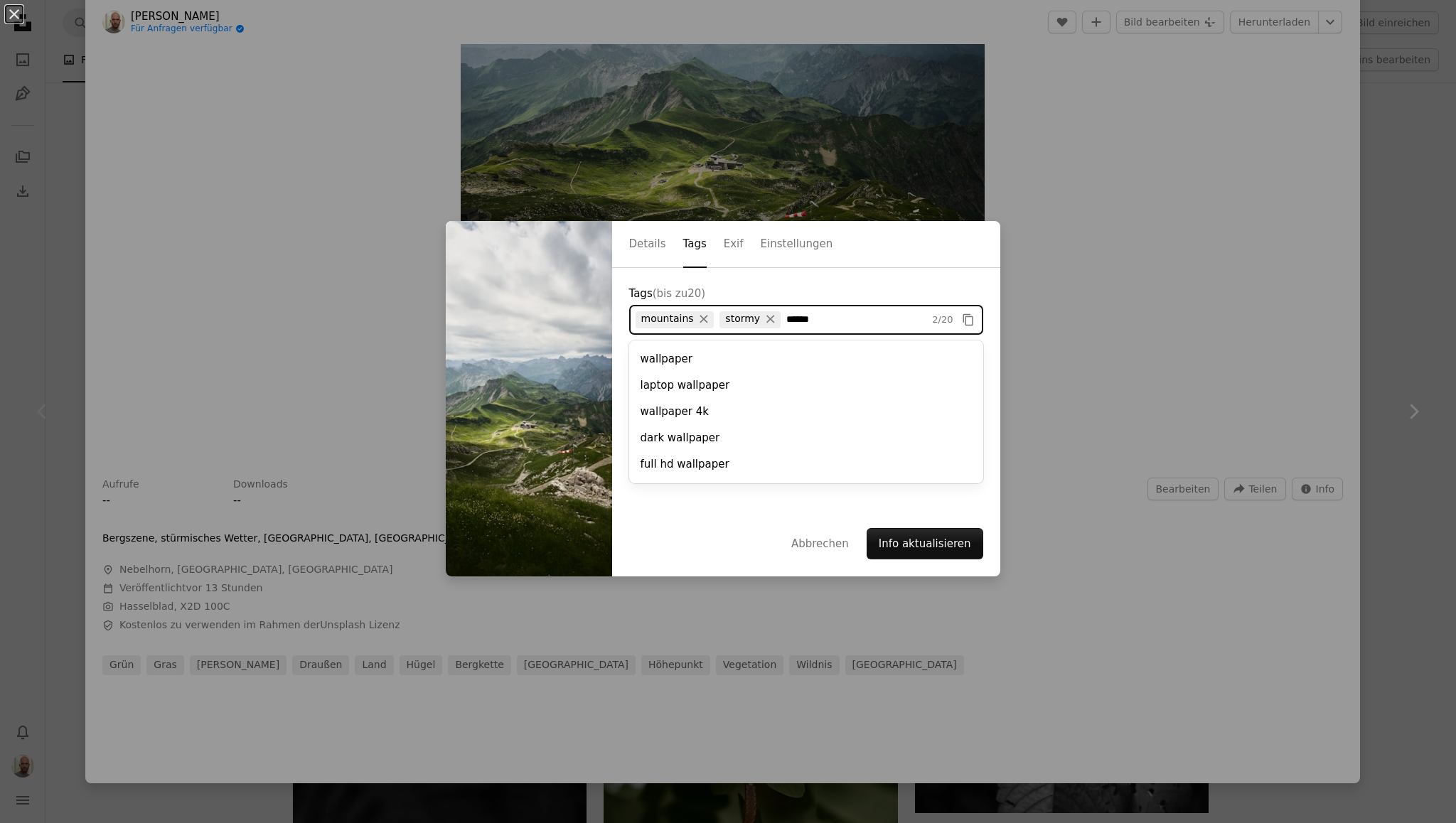
type input "*******"
type input "******"
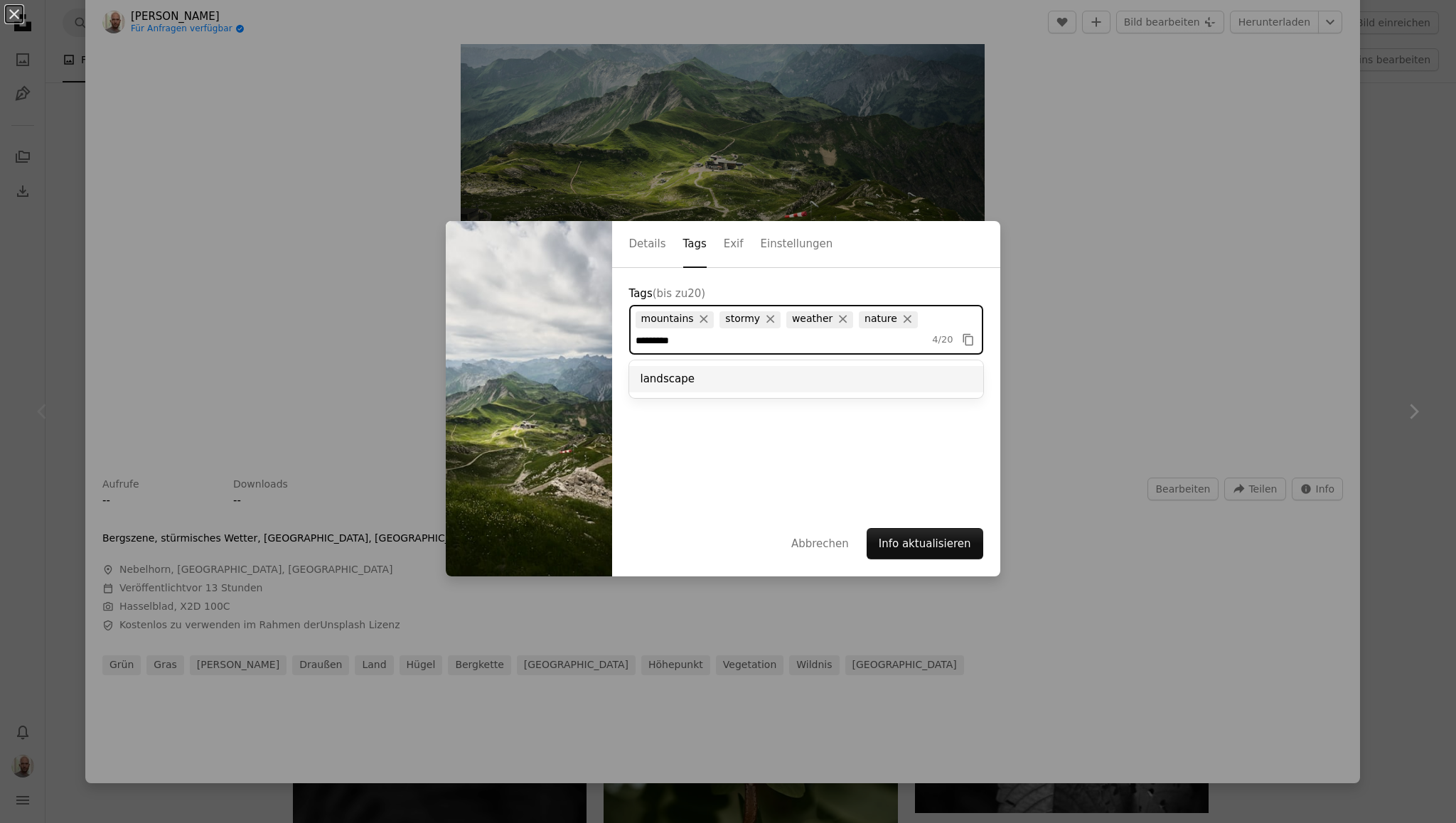
type input "*********"
click at [713, 386] on div "landscape" at bounding box center [805, 379] width 354 height 26
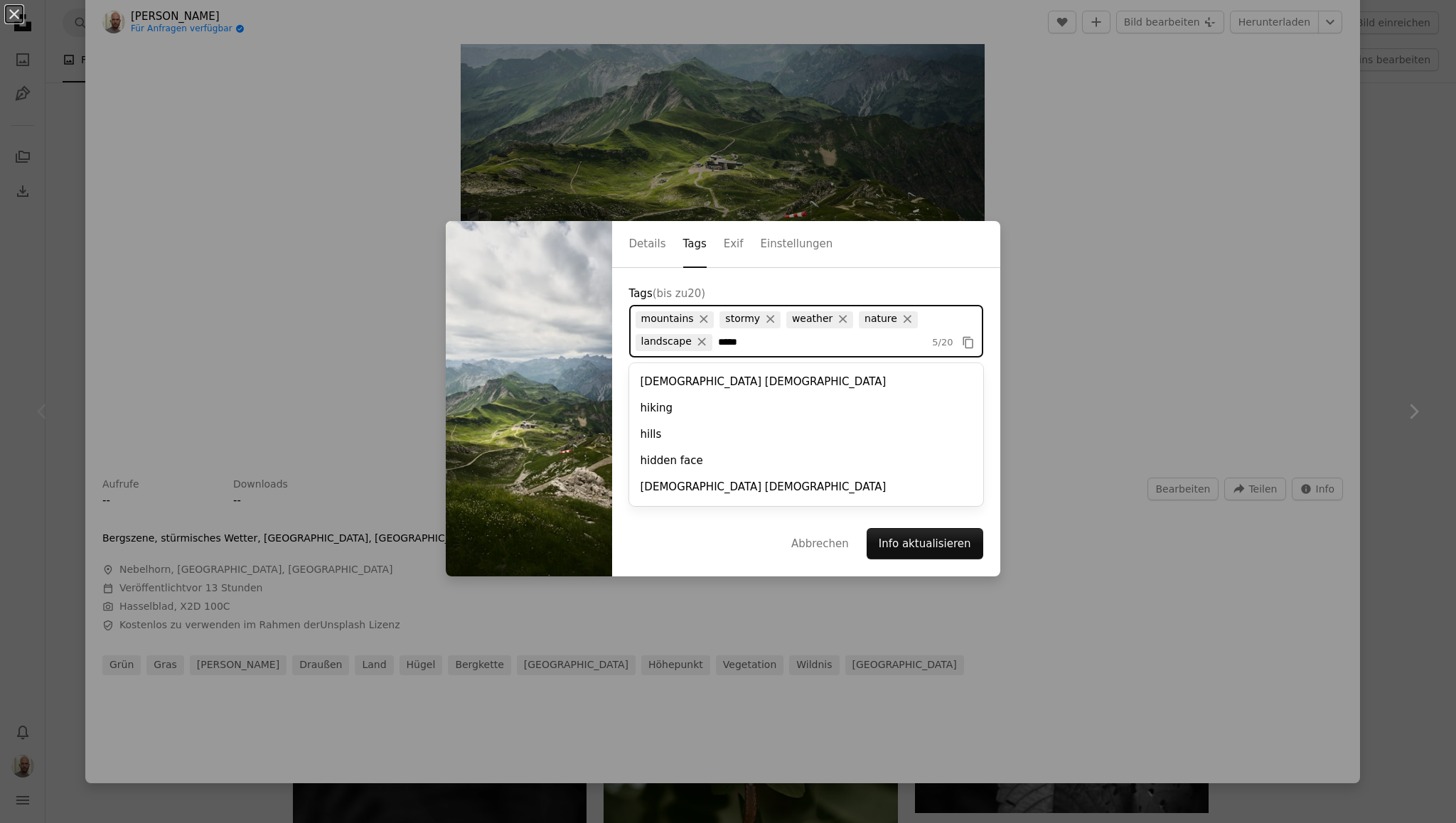
type input "******"
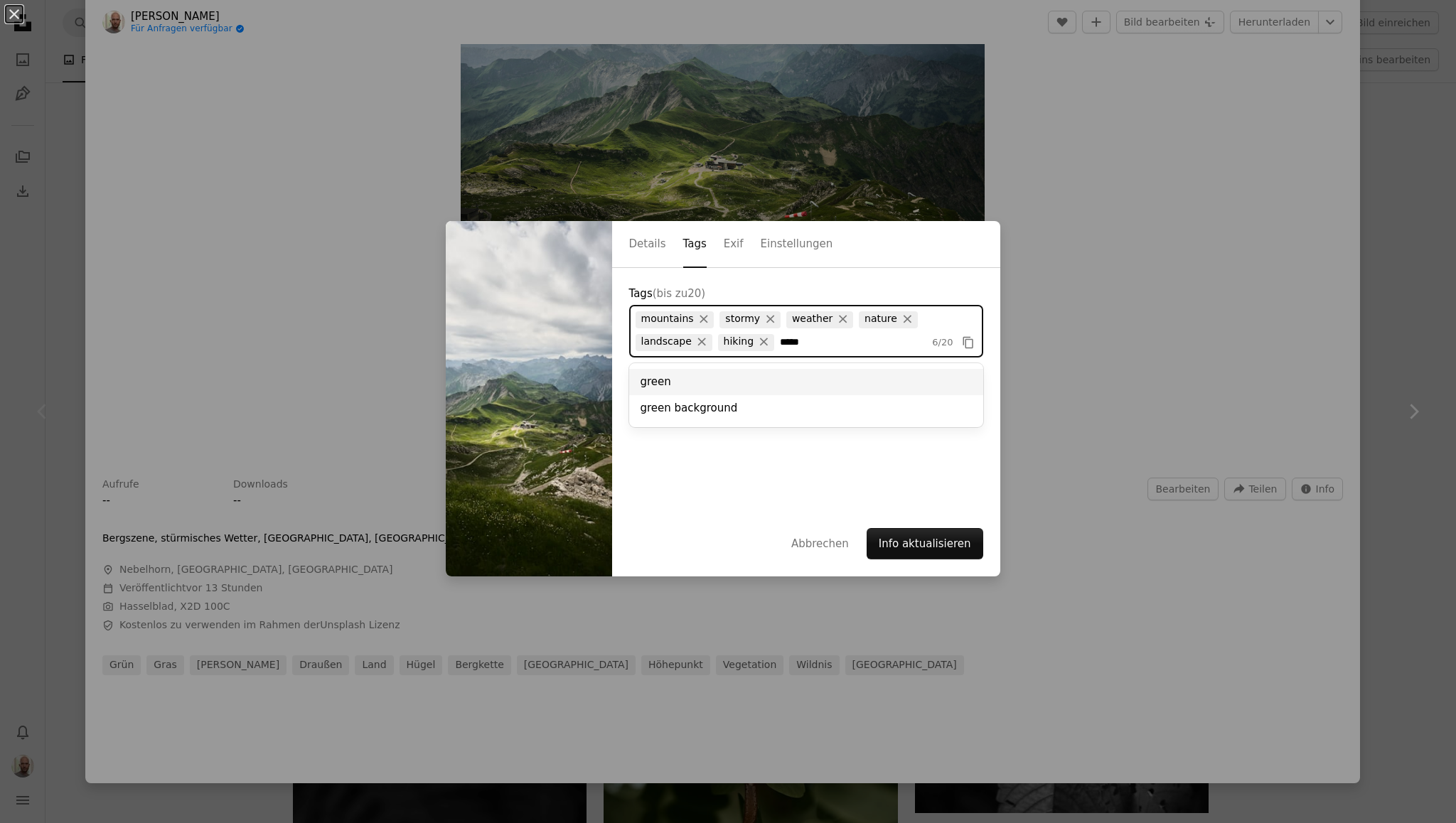
type input "*****"
click at [696, 390] on div "green" at bounding box center [805, 382] width 354 height 26
type input "********"
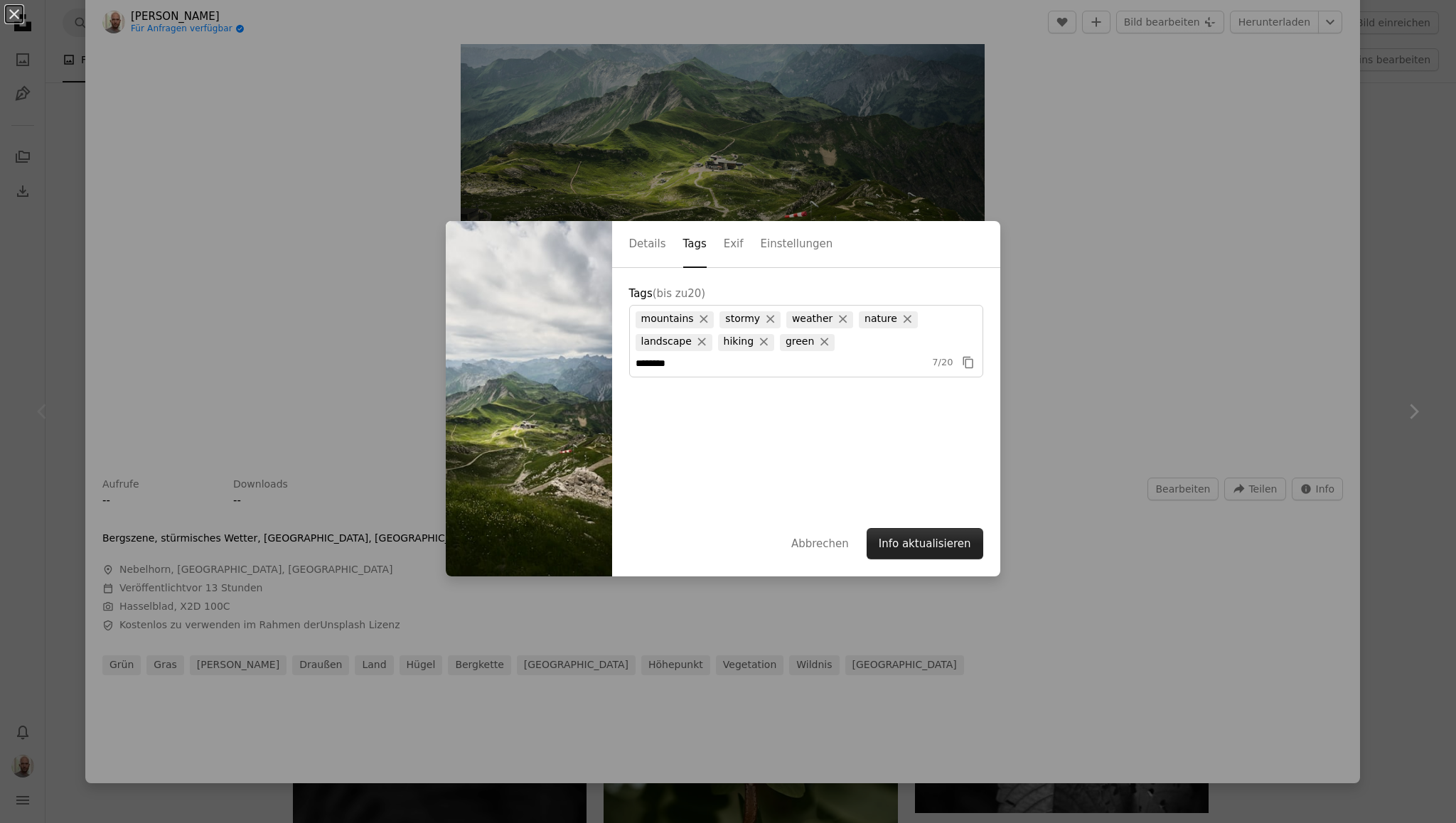
click at [935, 551] on button "Info aktualisieren" at bounding box center [925, 544] width 117 height 31
click at [1074, 288] on div "An X shape Details Tags Exif Einstellungen Tags (bis zu 20 ) mountains × stormy…" at bounding box center [728, 411] width 1456 height 823
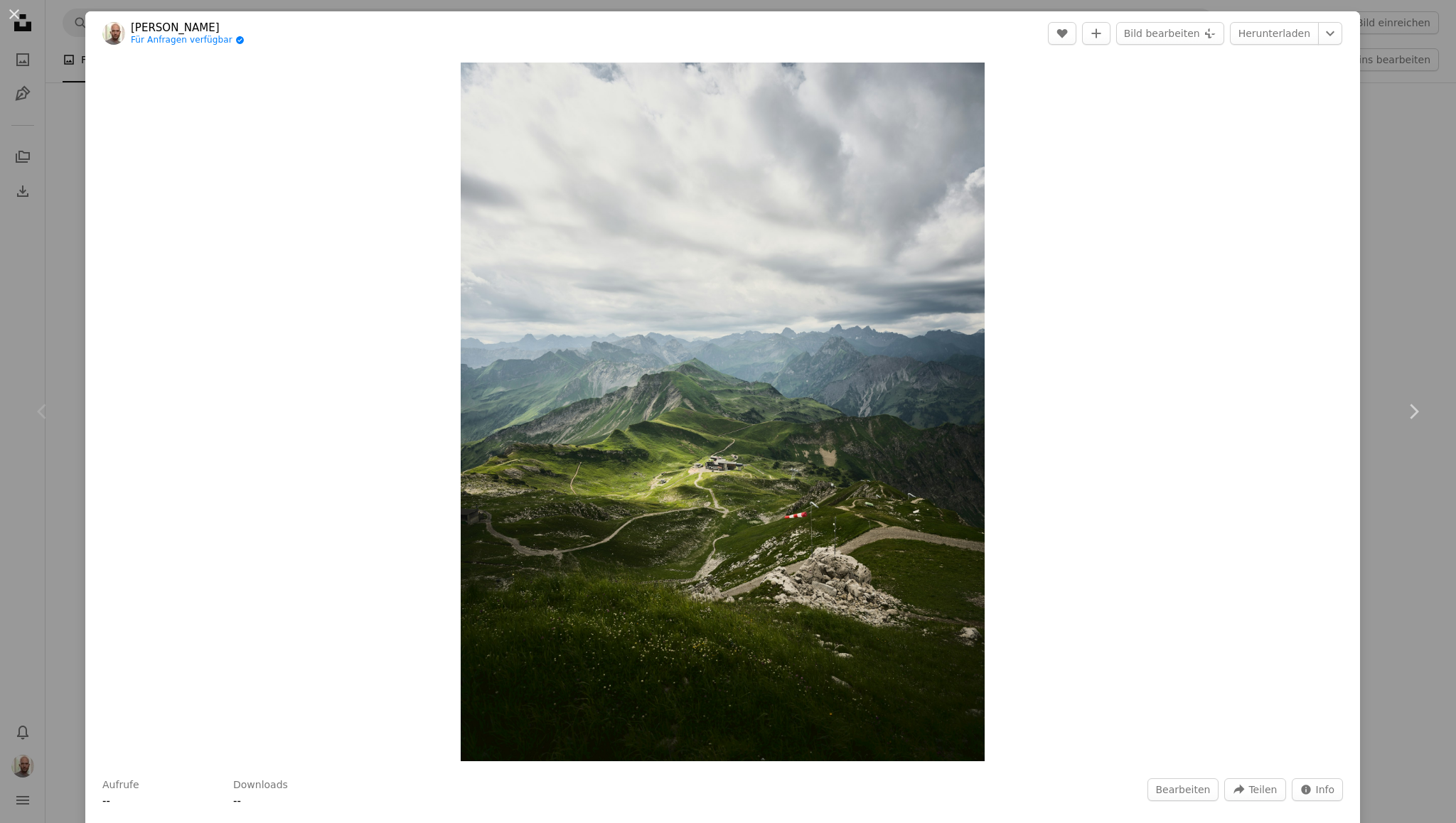
click at [94, 246] on div "Zoom in" at bounding box center [723, 412] width 1275 height 713
click at [76, 176] on div "An X shape Chevron left Chevron right Philipp Degenhardt Für Anfragen verfügbar…" at bounding box center [728, 411] width 1456 height 823
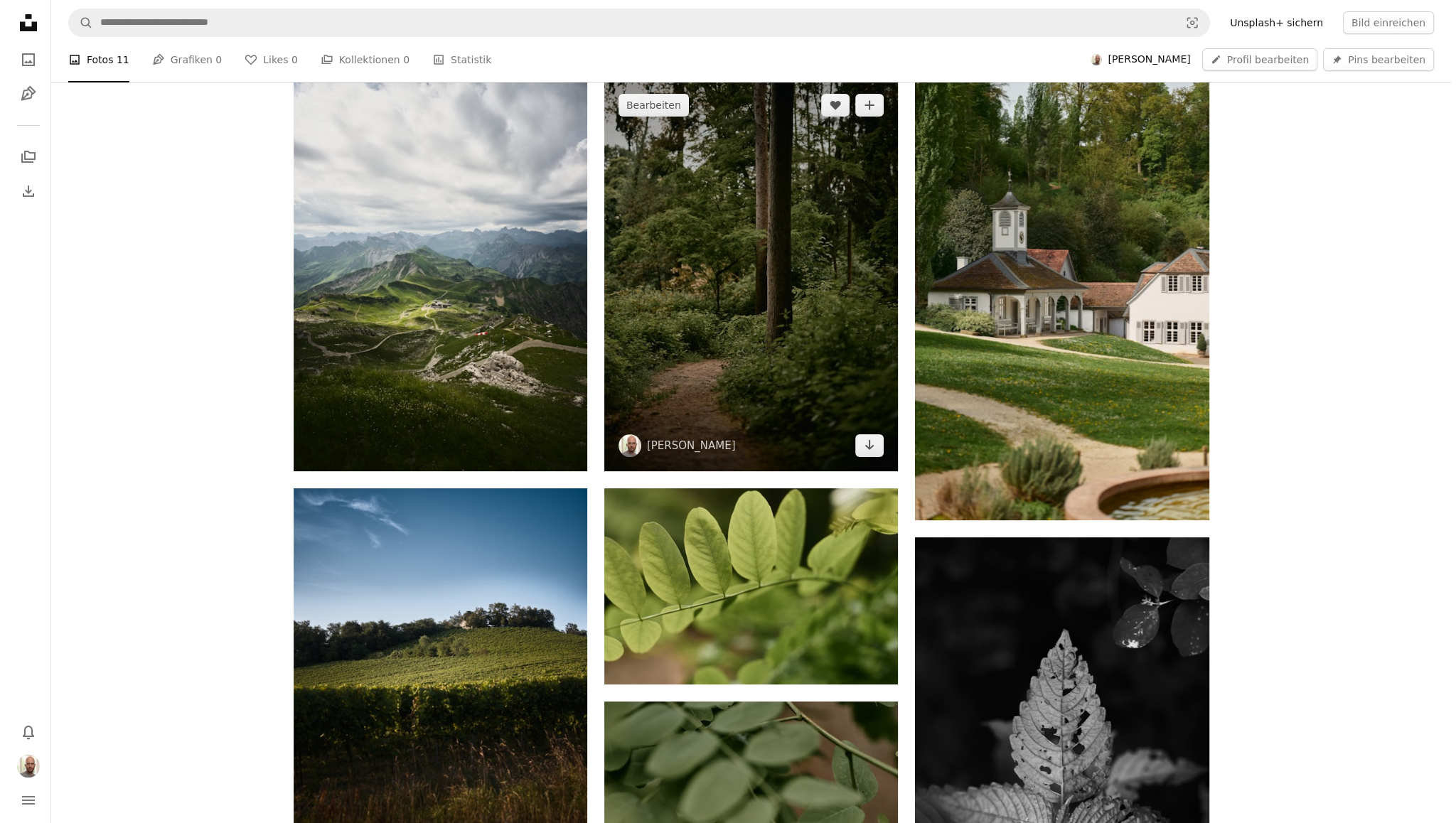
scroll to position [247, 0]
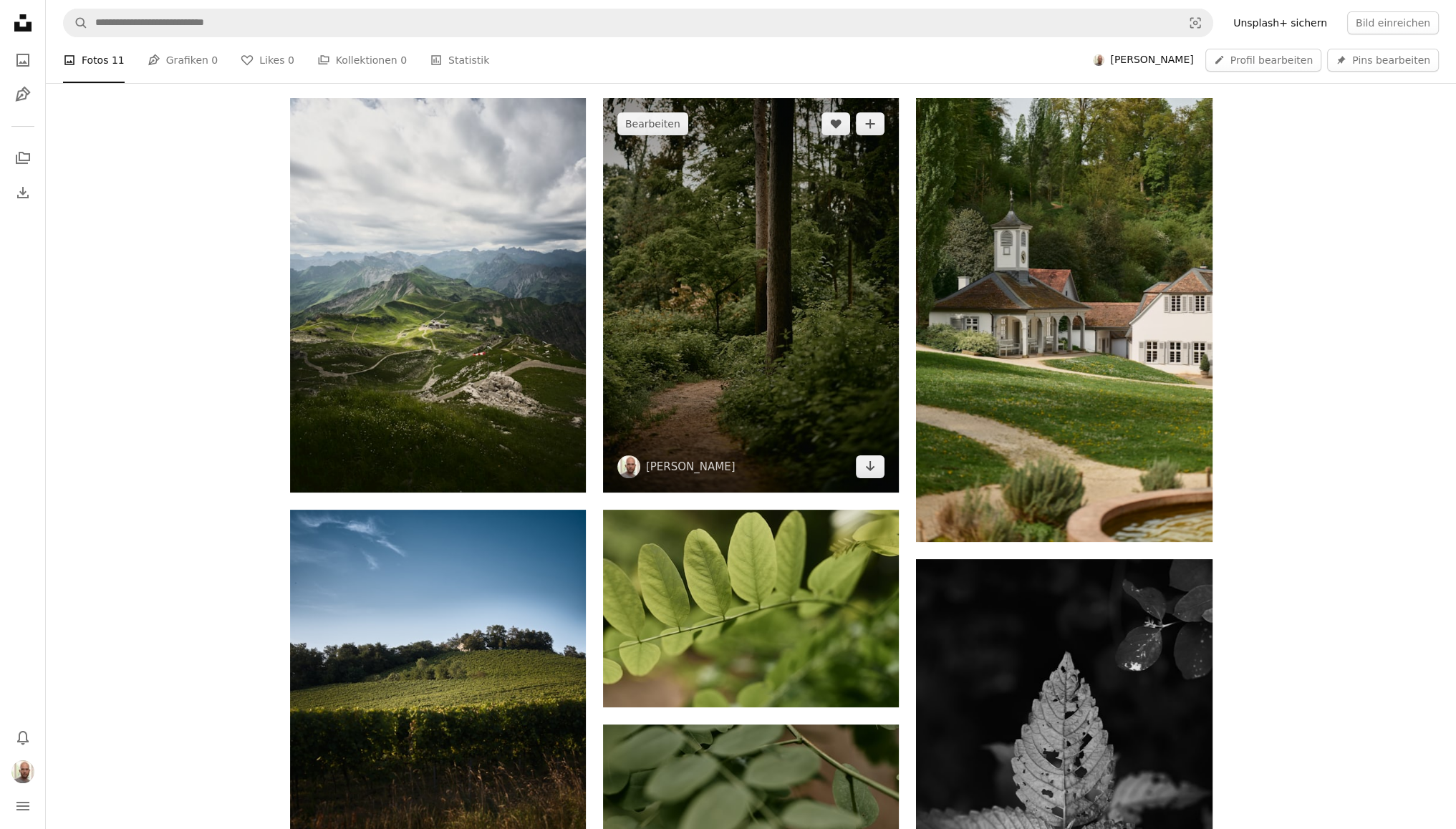
click at [623, 370] on img at bounding box center [751, 296] width 296 height 395
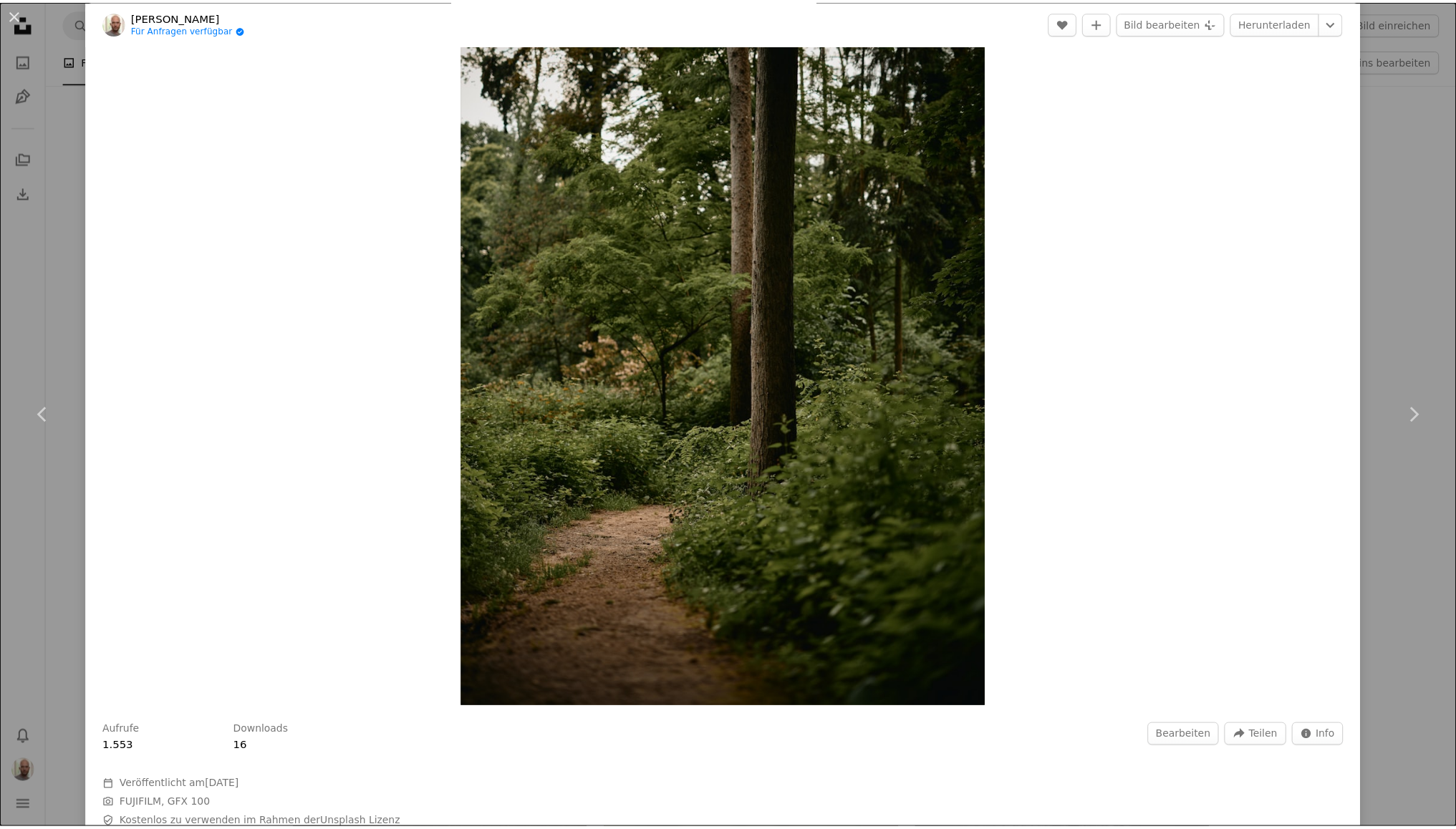
scroll to position [51, 0]
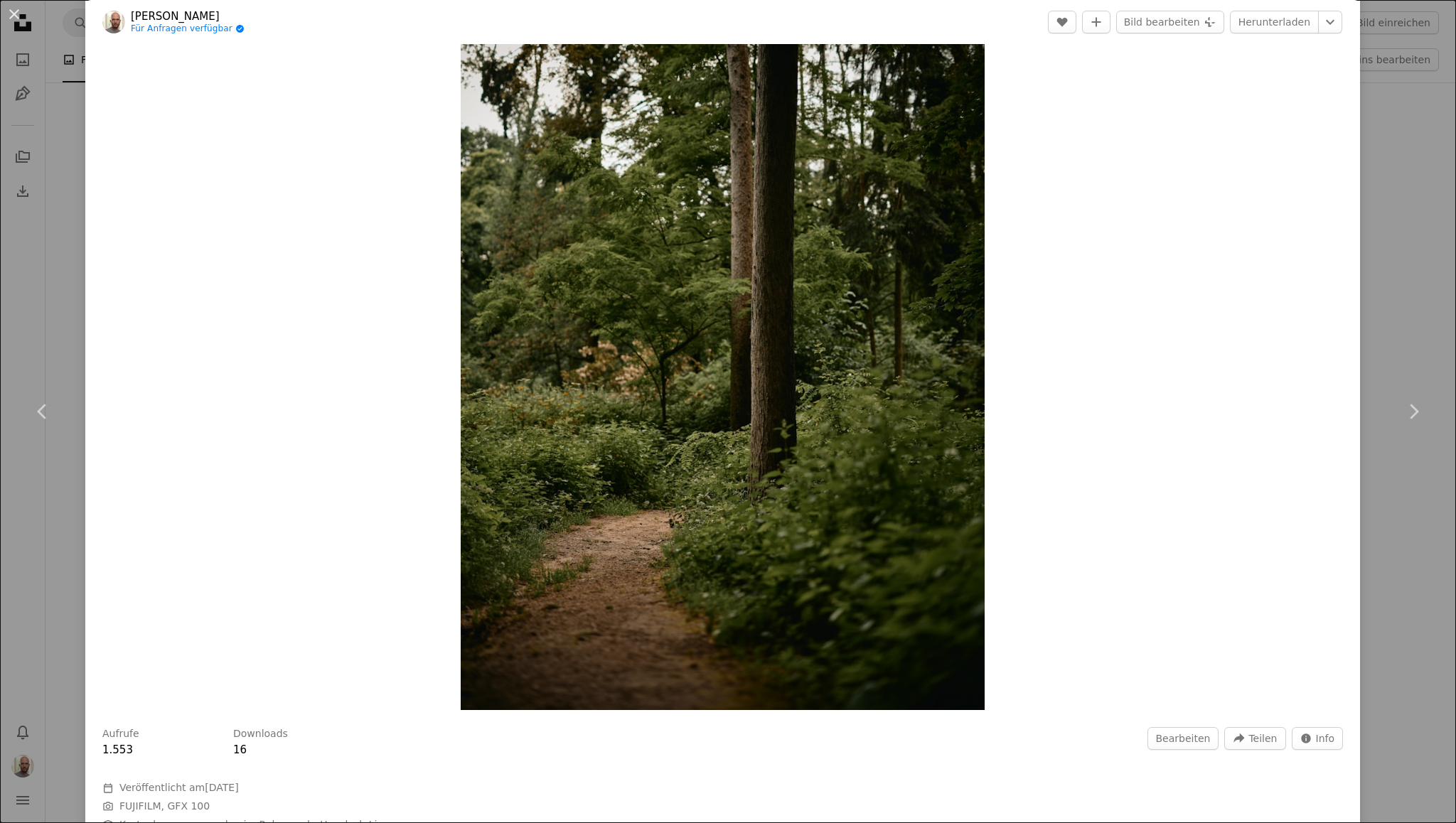
click at [40, 265] on div "An X shape Chevron left Chevron right Philipp Degenhardt Für Anfragen verfügbar…" at bounding box center [728, 411] width 1456 height 823
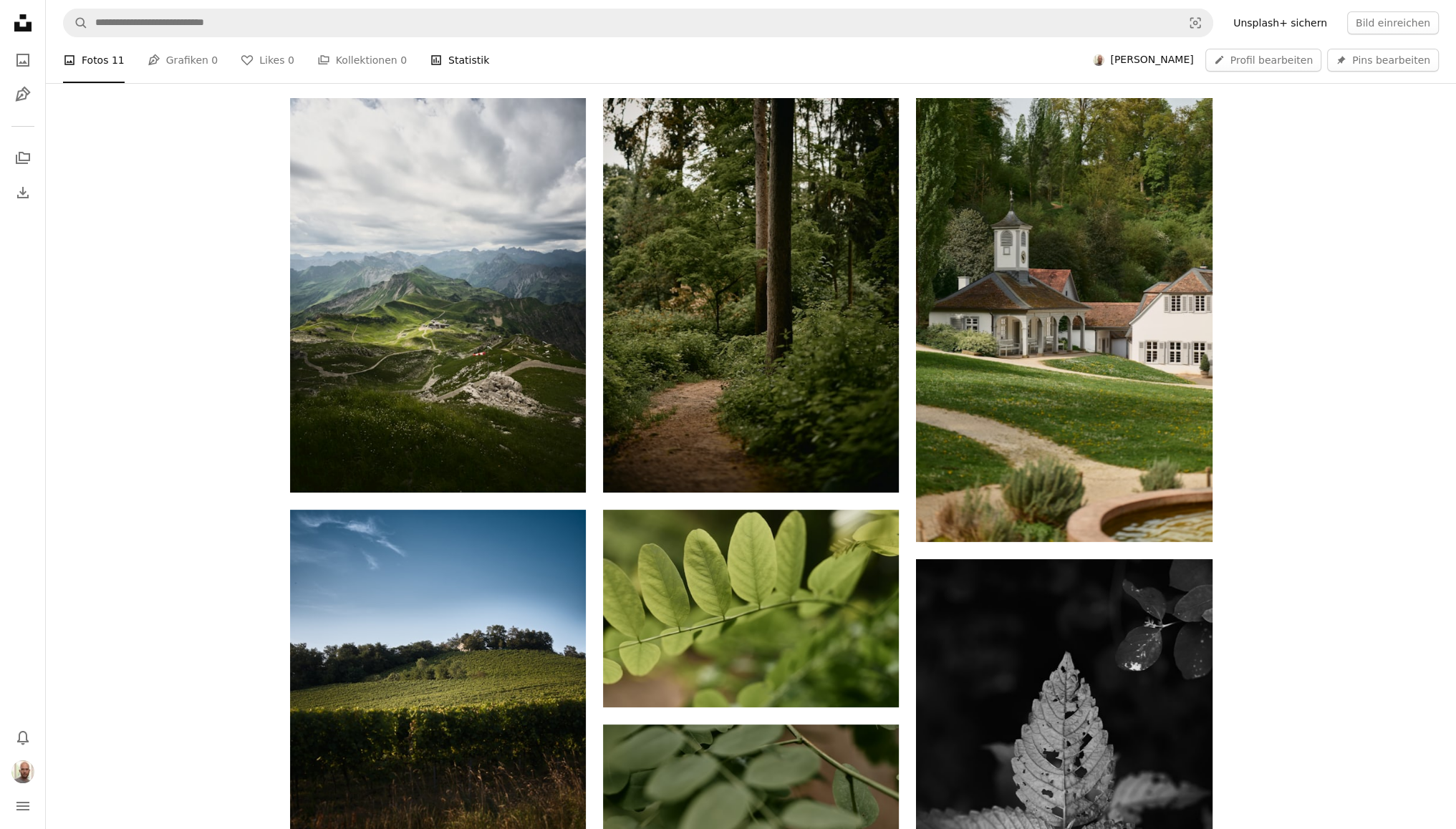
click at [430, 53] on link "Stats Statistik" at bounding box center [459, 61] width 60 height 46
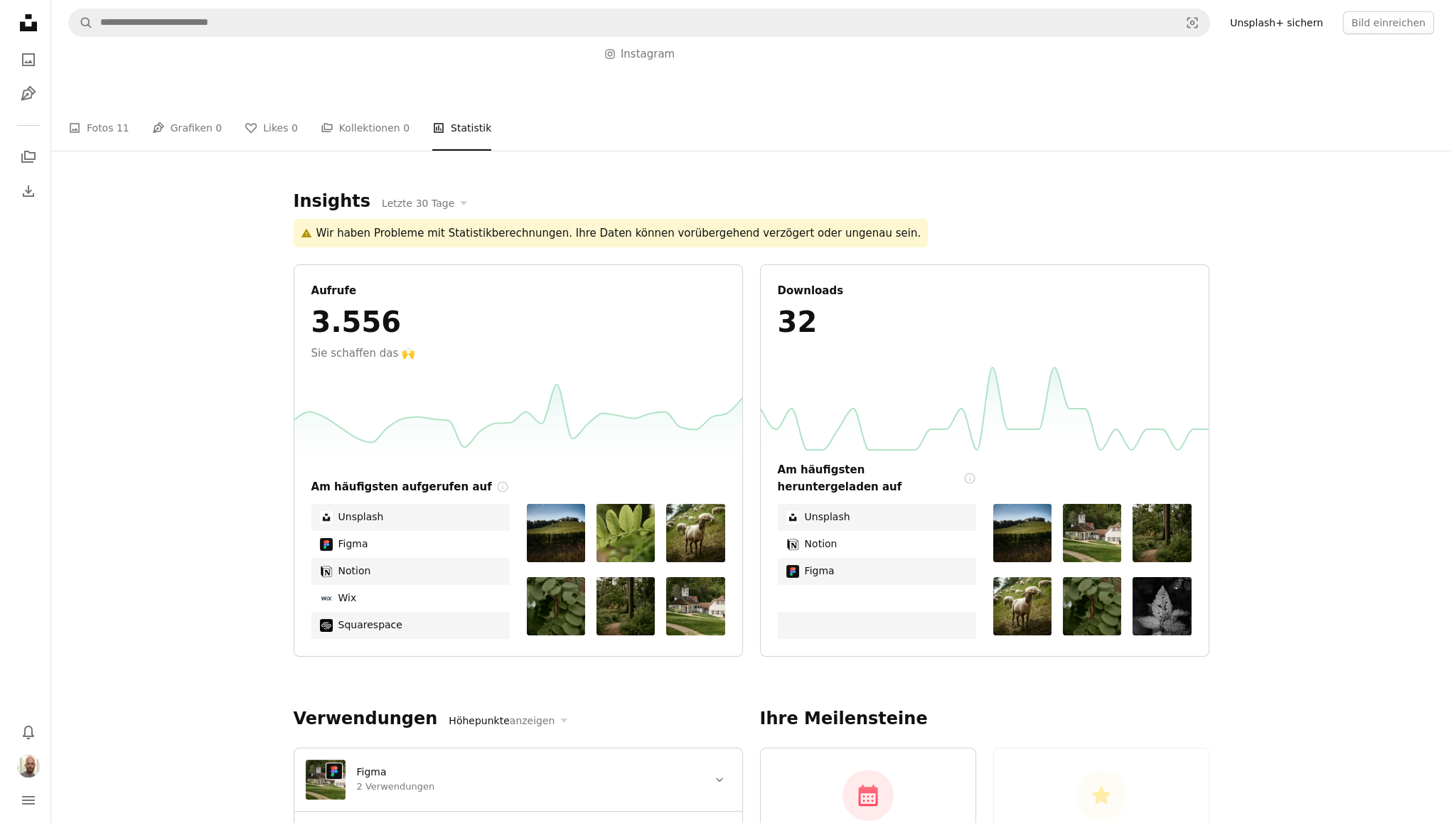
scroll to position [157, 0]
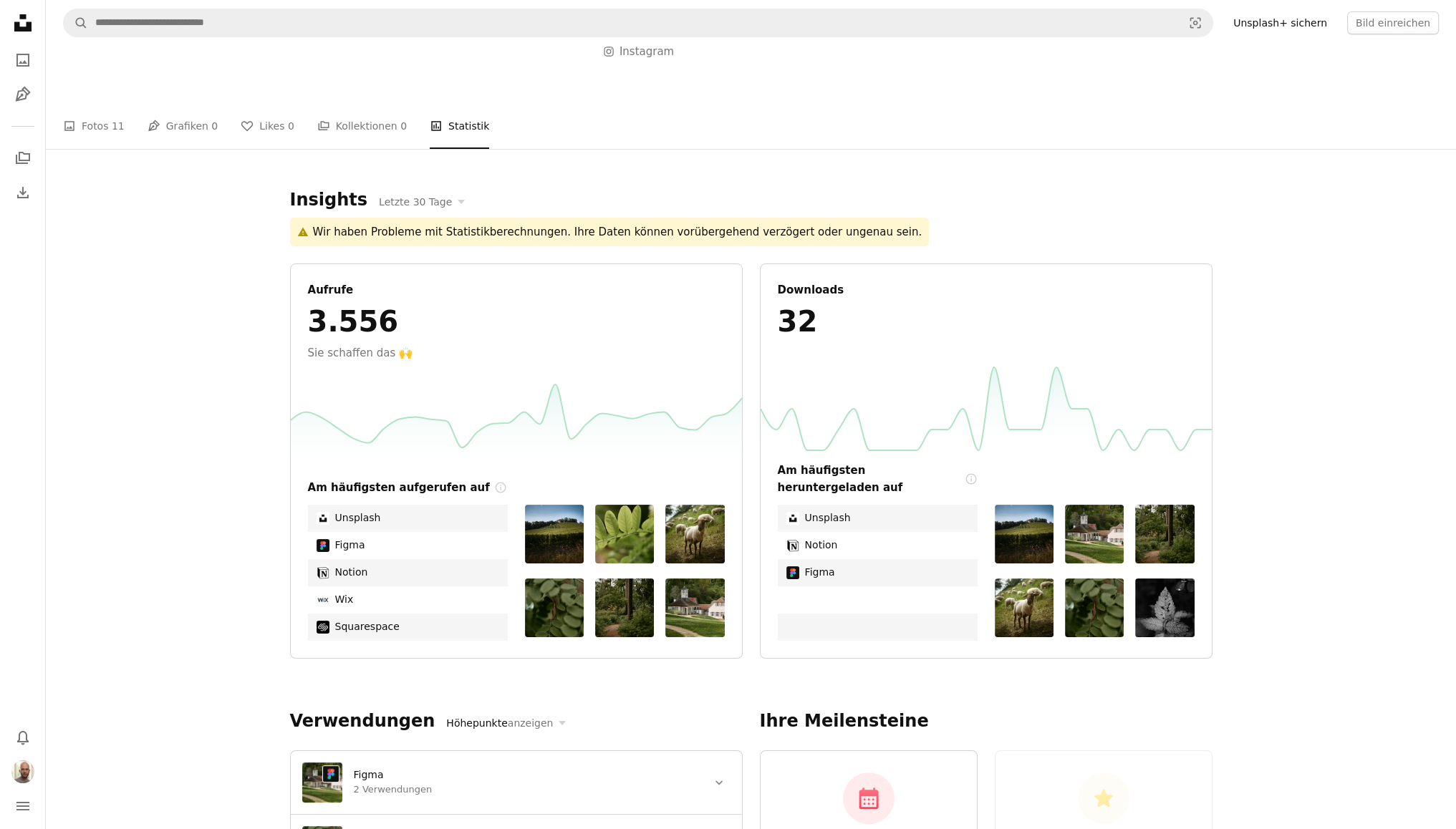
click at [1033, 521] on img at bounding box center [1025, 534] width 59 height 59
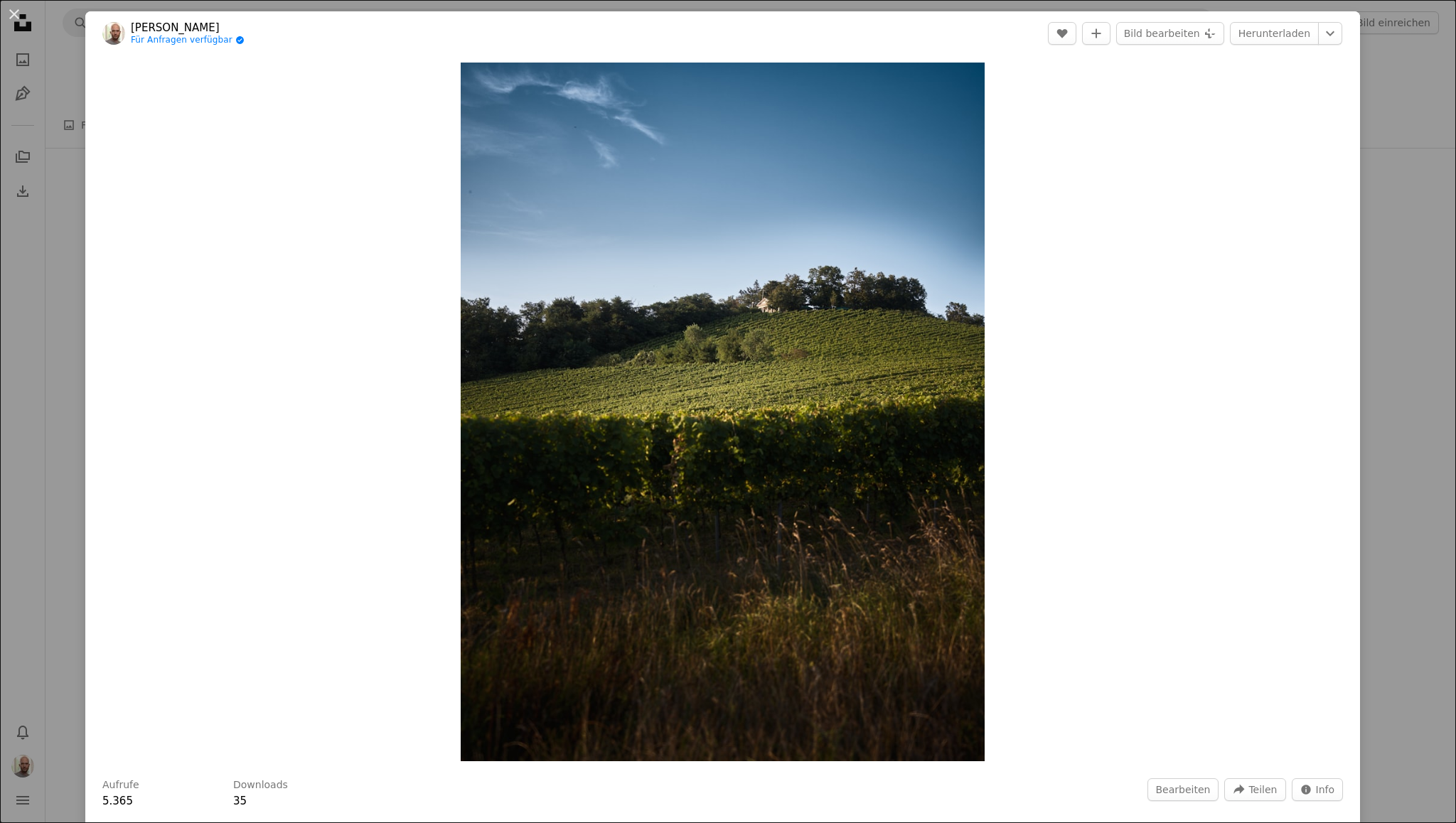
click at [74, 293] on div "An X shape Philipp Degenhardt Für Anfragen verfügbar A checkmark inside of a ci…" at bounding box center [728, 411] width 1456 height 823
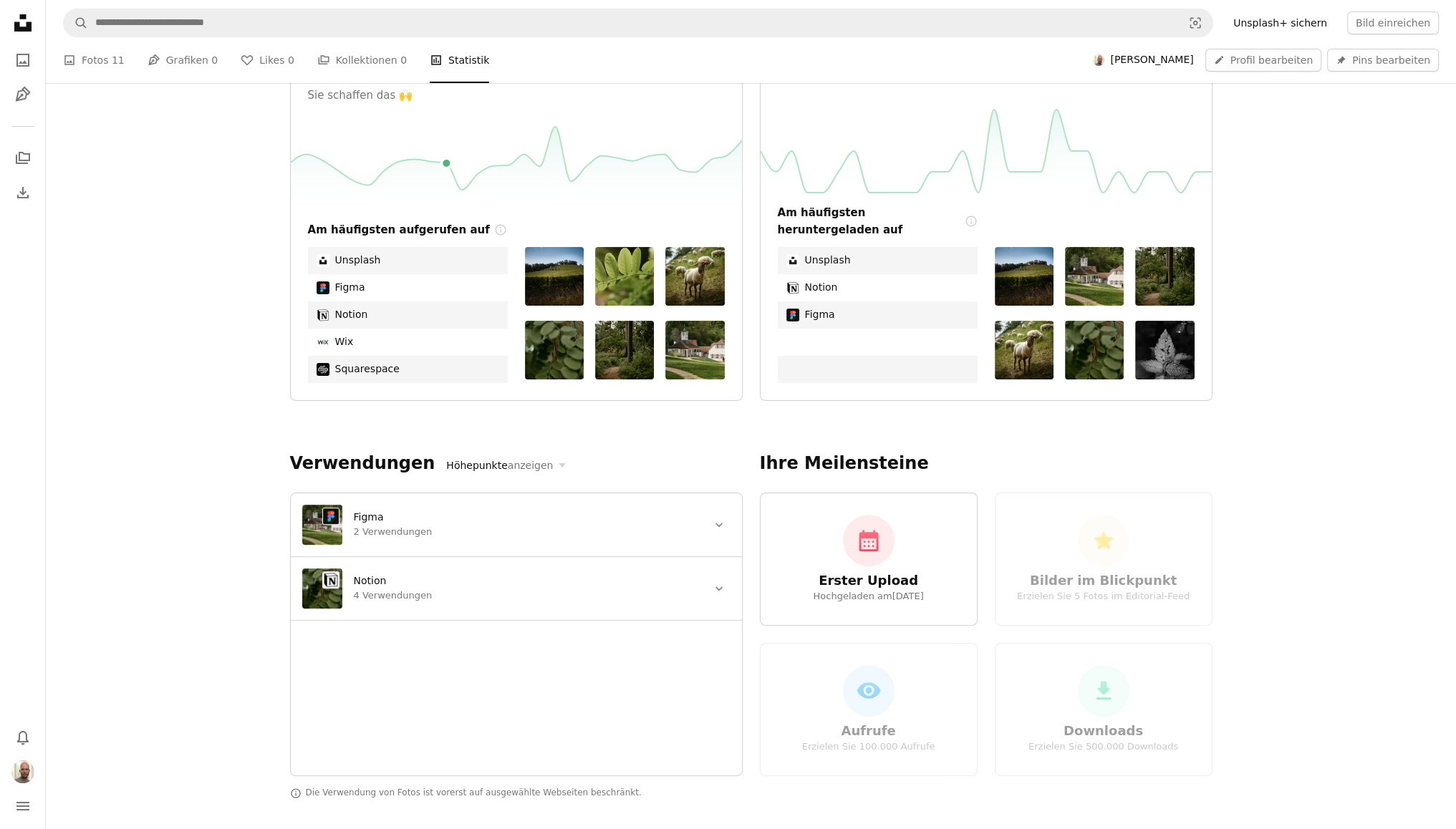
scroll to position [415, 0]
click at [458, 536] on div "2 Verwendungen" at bounding box center [524, 532] width 342 height 15
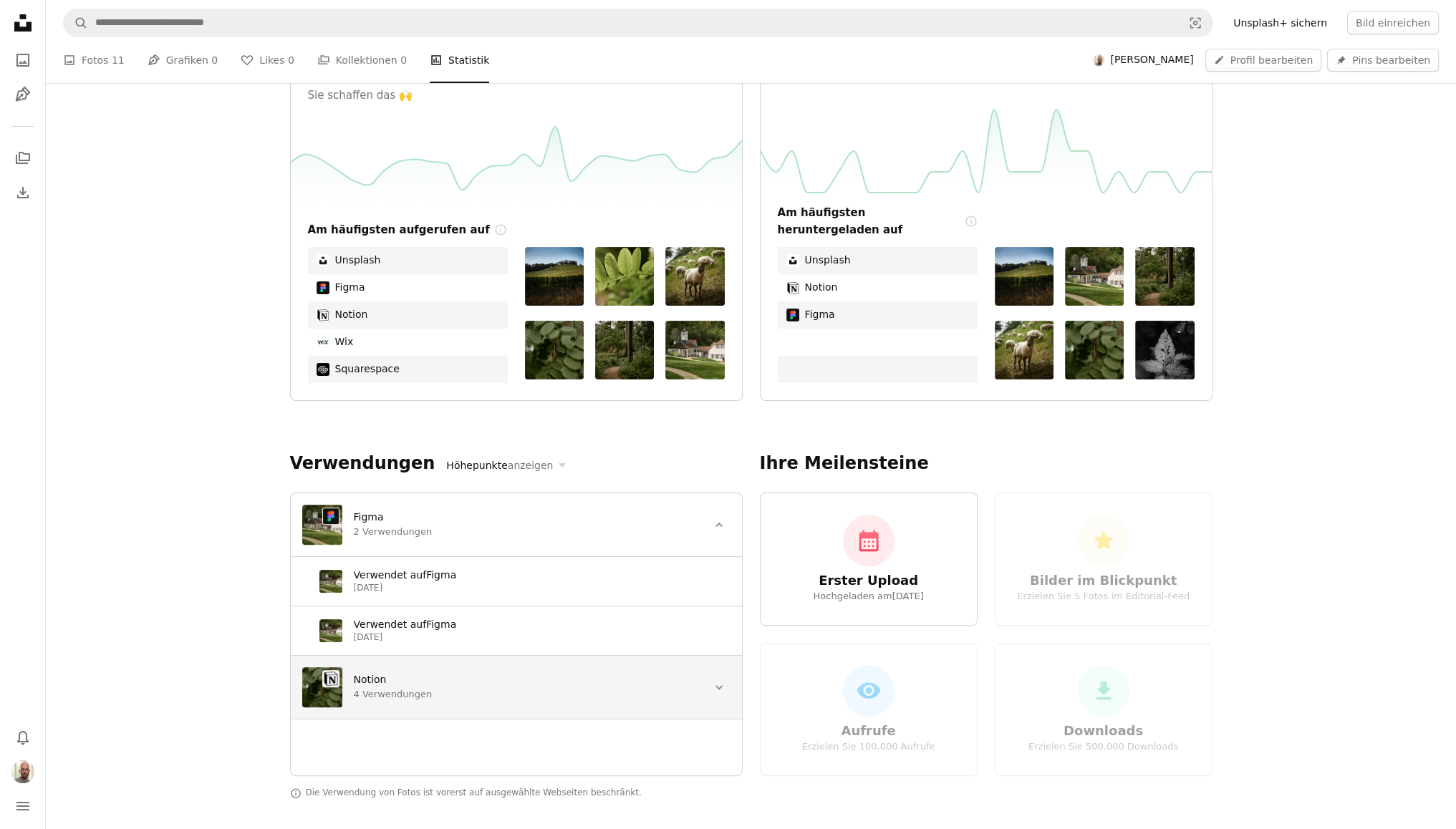
click at [444, 676] on div "Notion" at bounding box center [524, 680] width 342 height 15
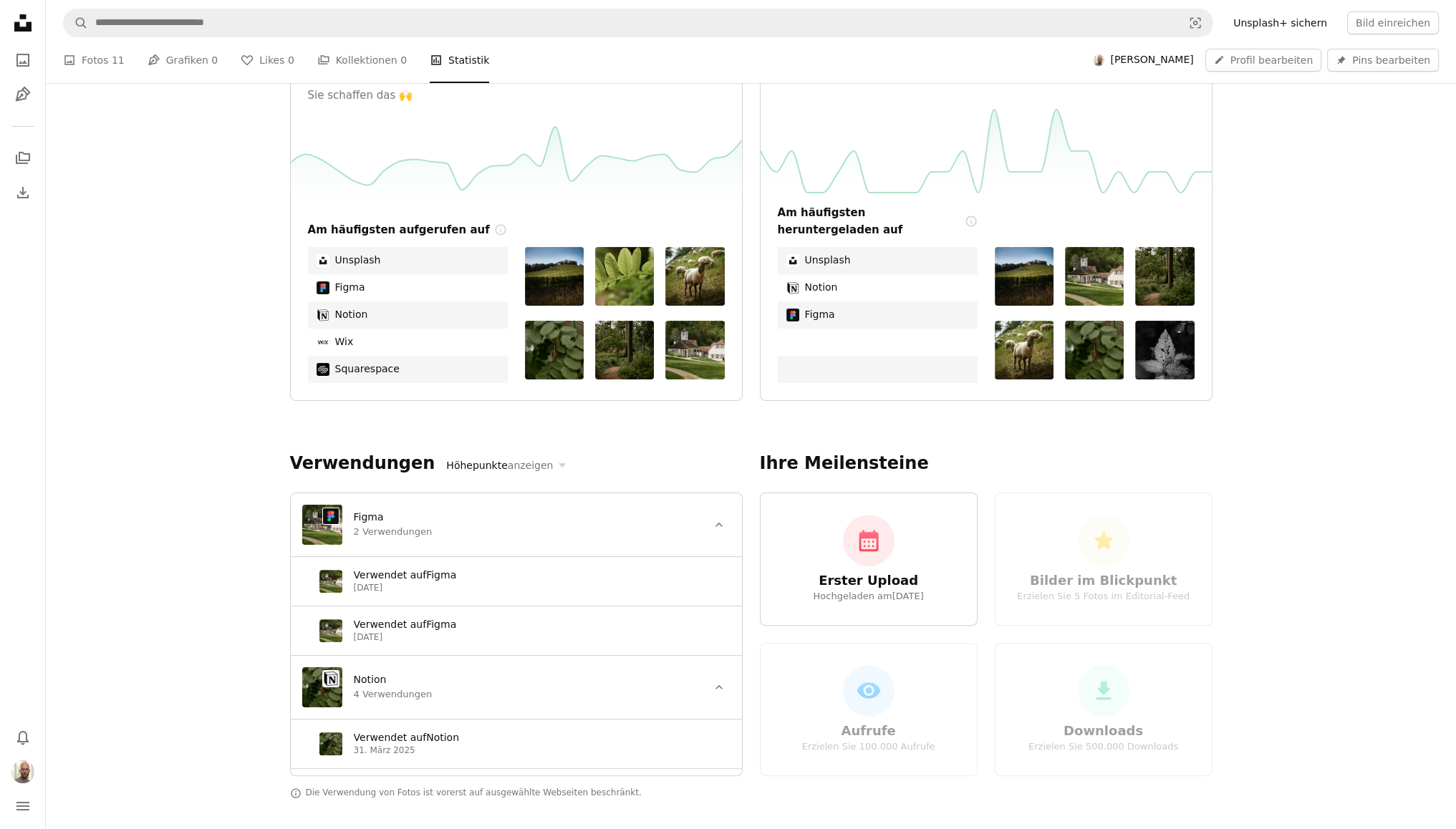
click at [347, 568] on div "Verwendet auf Figma 7. April 2025" at bounding box center [516, 581] width 451 height 49
click at [383, 585] on time "7. April 2025" at bounding box center [368, 588] width 29 height 10
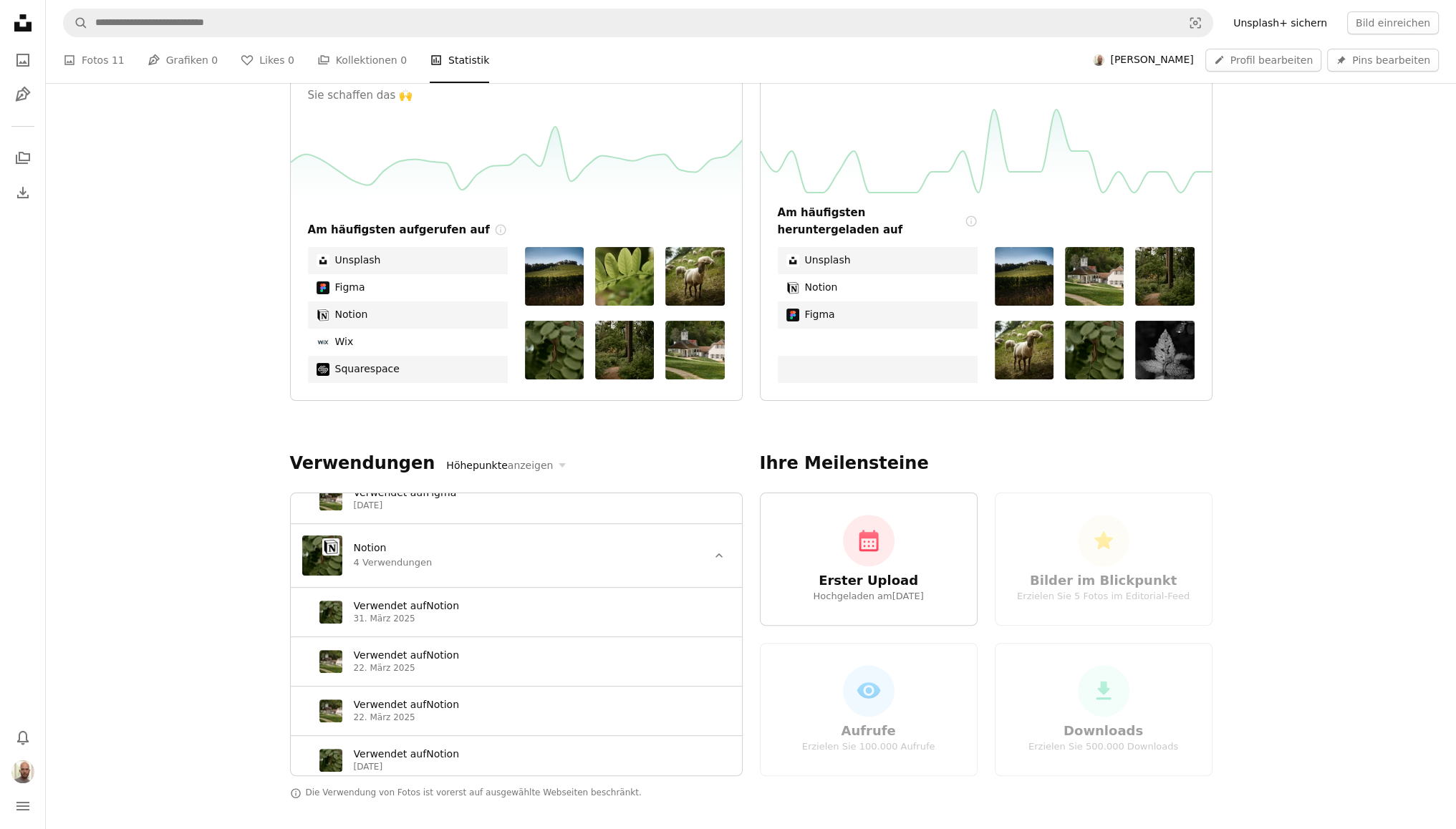
scroll to position [0, 0]
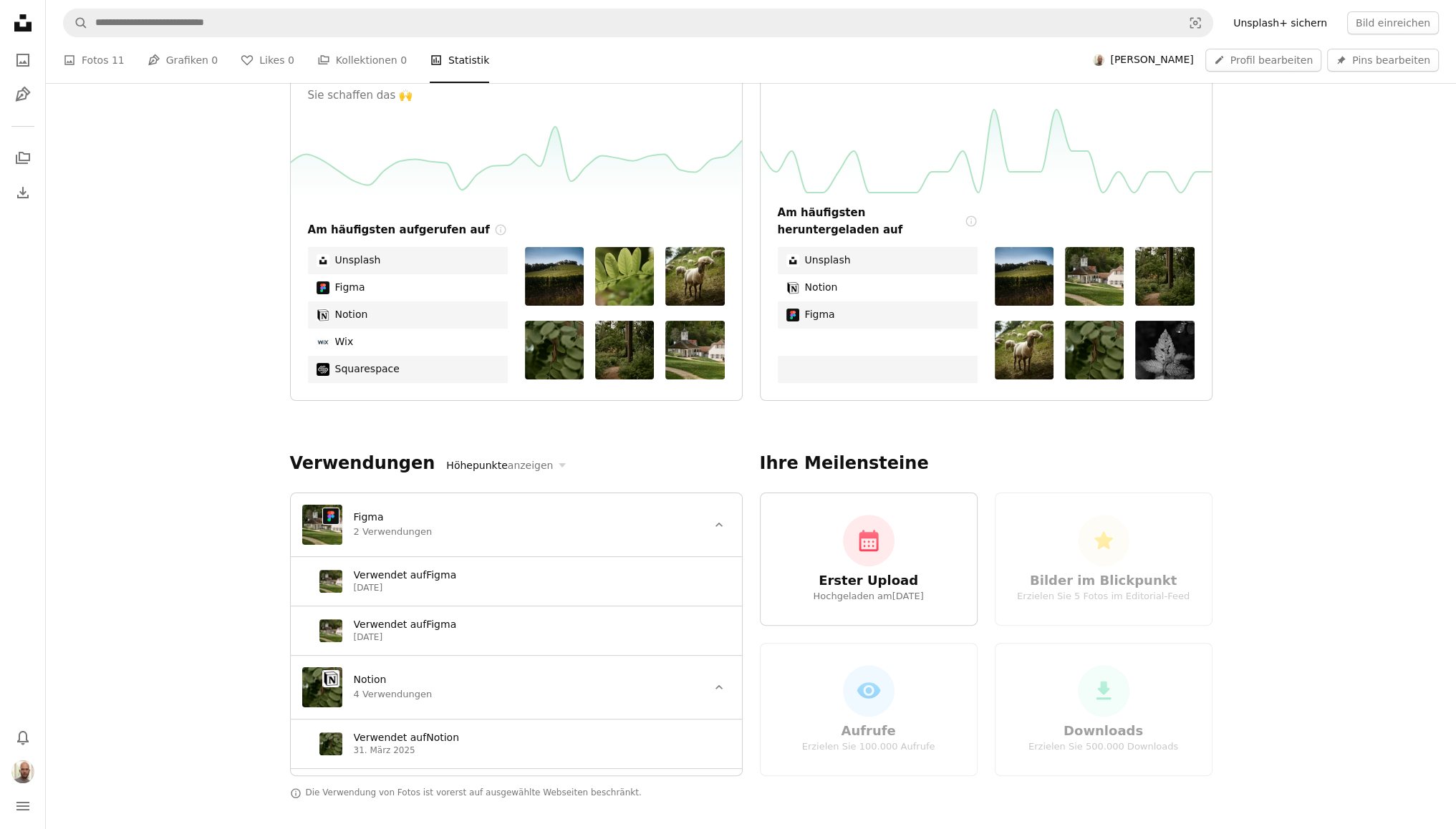
click at [435, 575] on link "Figma" at bounding box center [441, 575] width 30 height 11
click at [319, 582] on img at bounding box center [330, 581] width 23 height 23
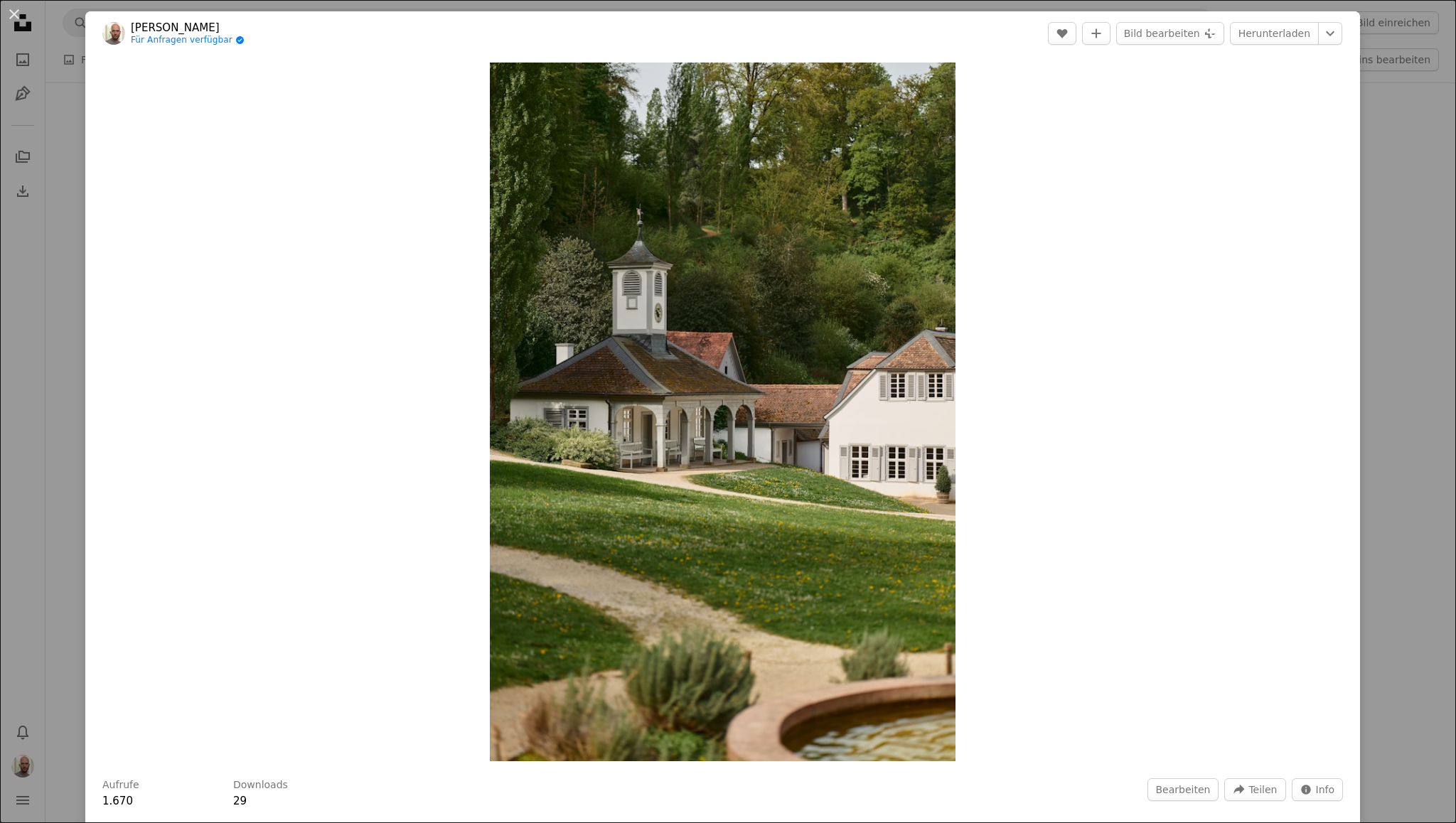
click at [43, 320] on div "An X shape Philipp Degenhardt Für Anfragen verfügbar A checkmark inside of a ci…" at bounding box center [728, 411] width 1456 height 823
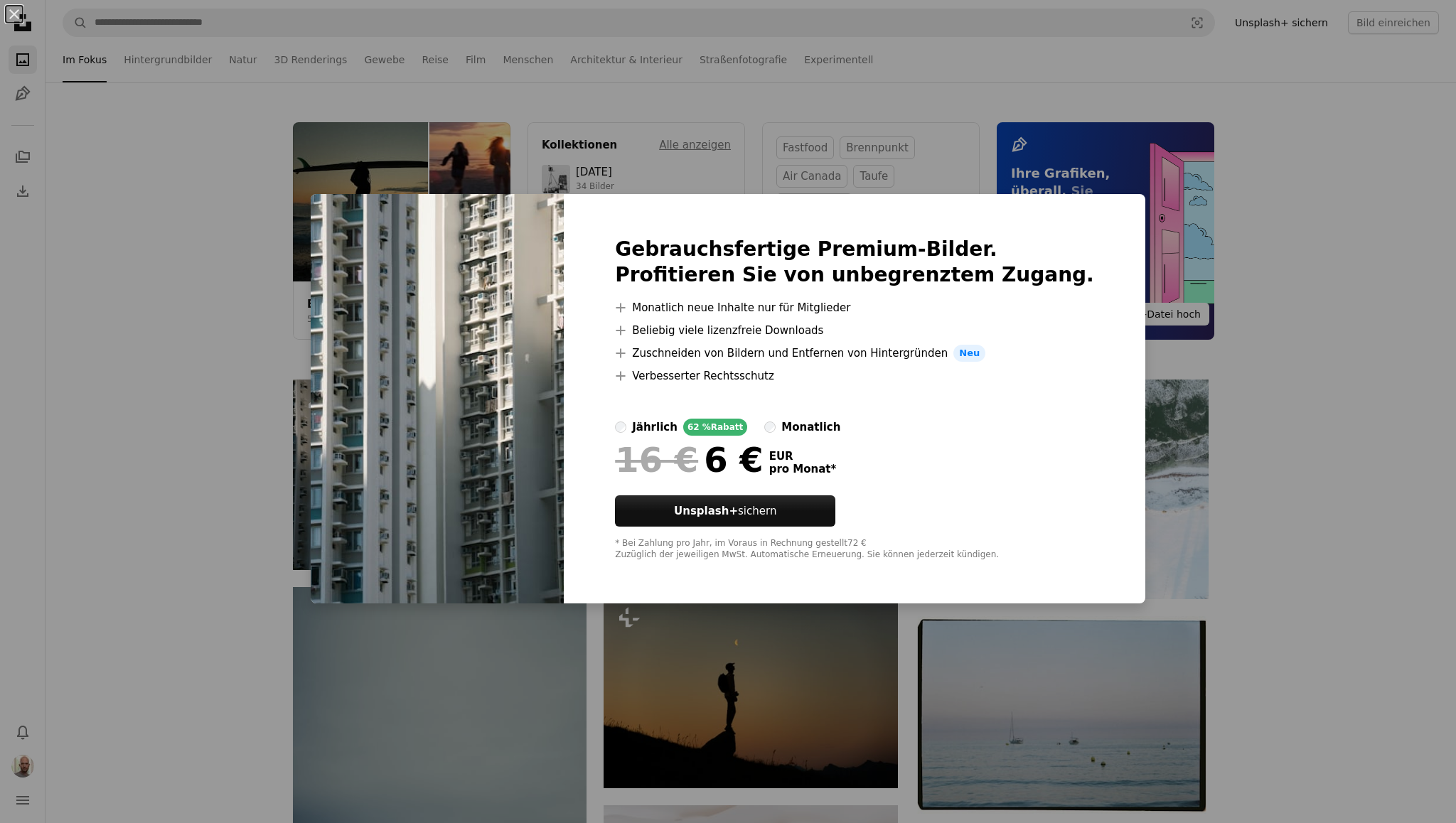
click at [0, 581] on div "An X shape Gebrauchsfertige Premium-Bilder. Profitieren Sie von unbegrenztem Zu…" at bounding box center [728, 411] width 1456 height 823
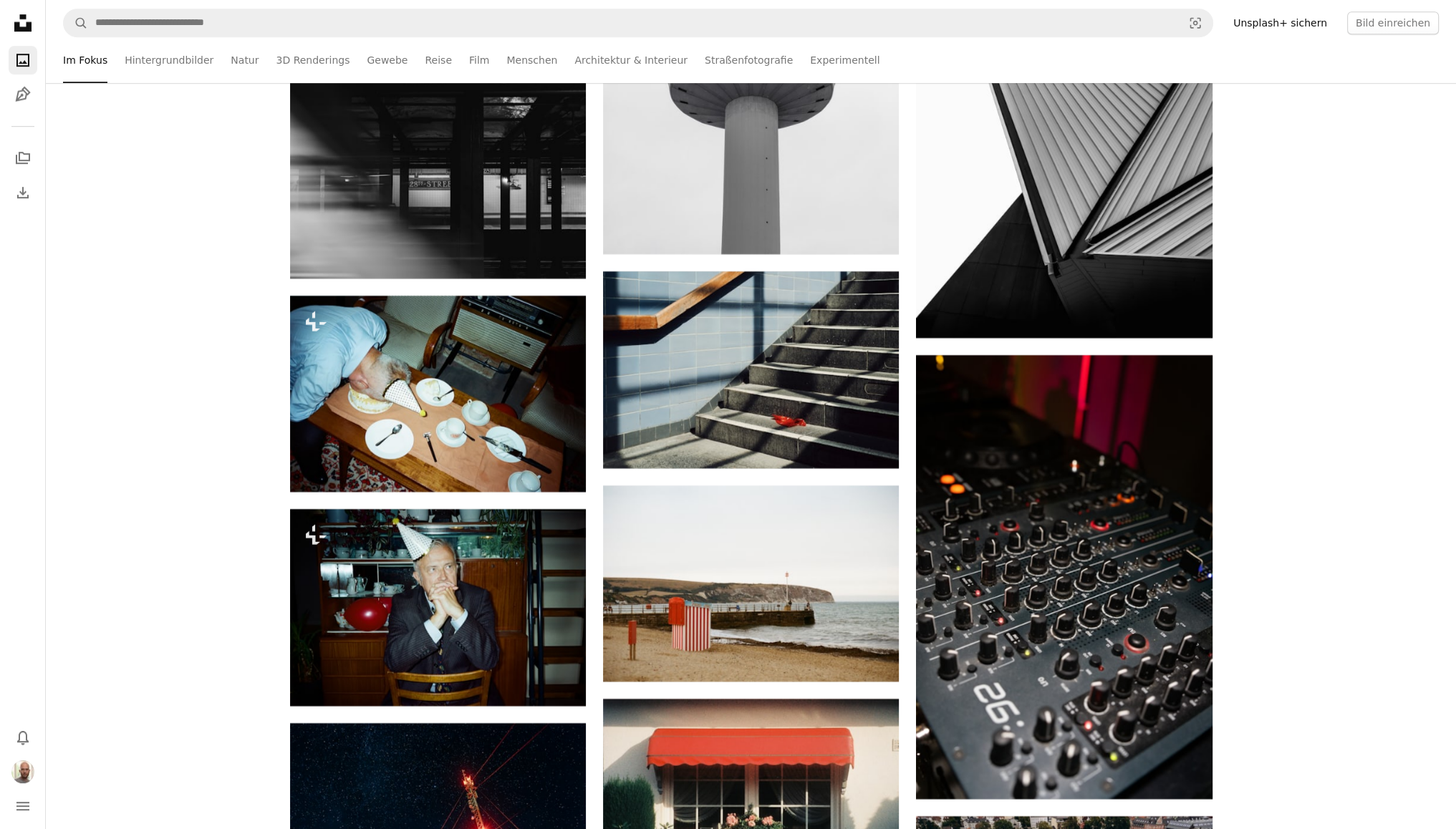
scroll to position [8678, 0]
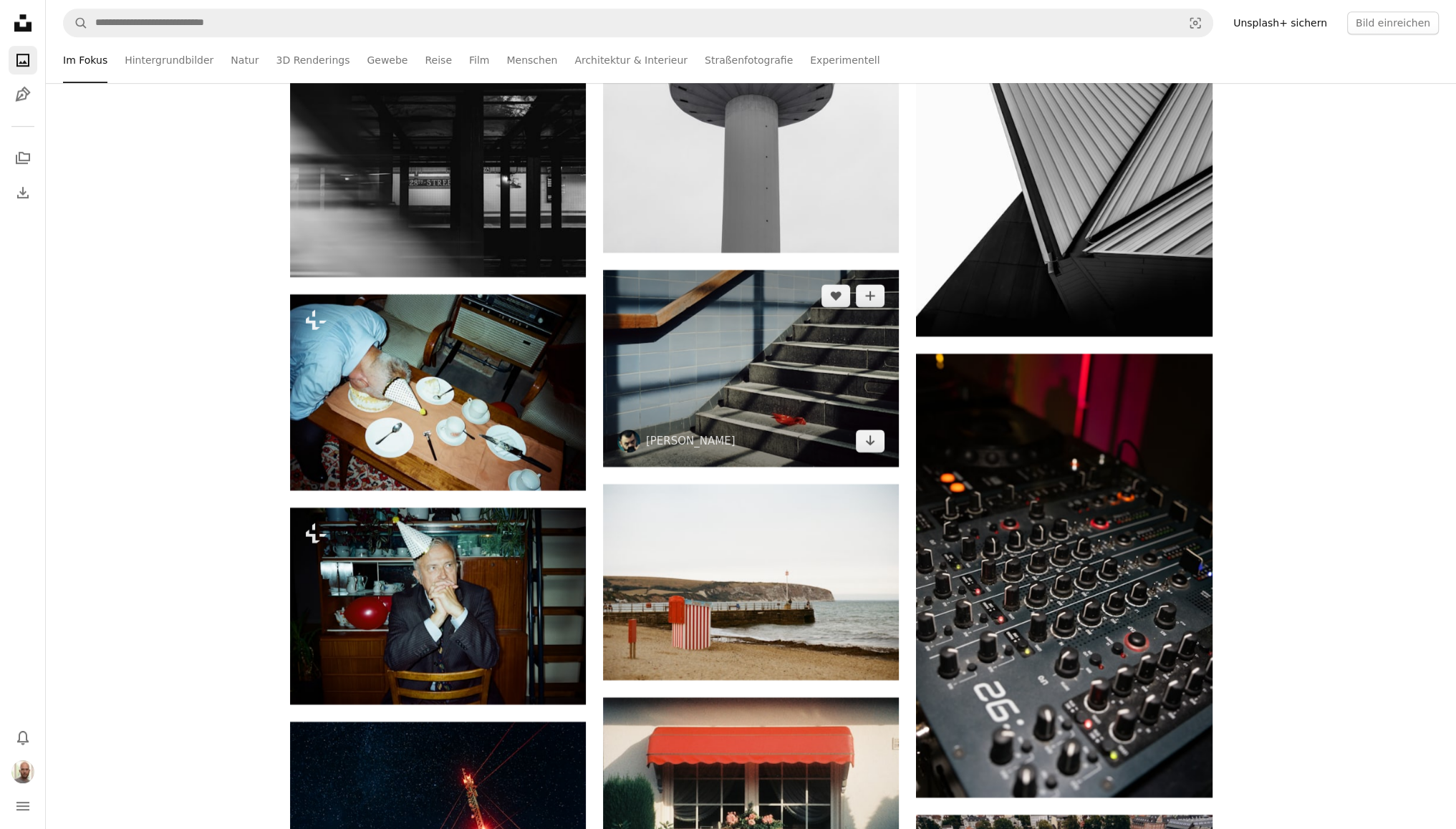
click at [824, 464] on img at bounding box center [751, 368] width 296 height 197
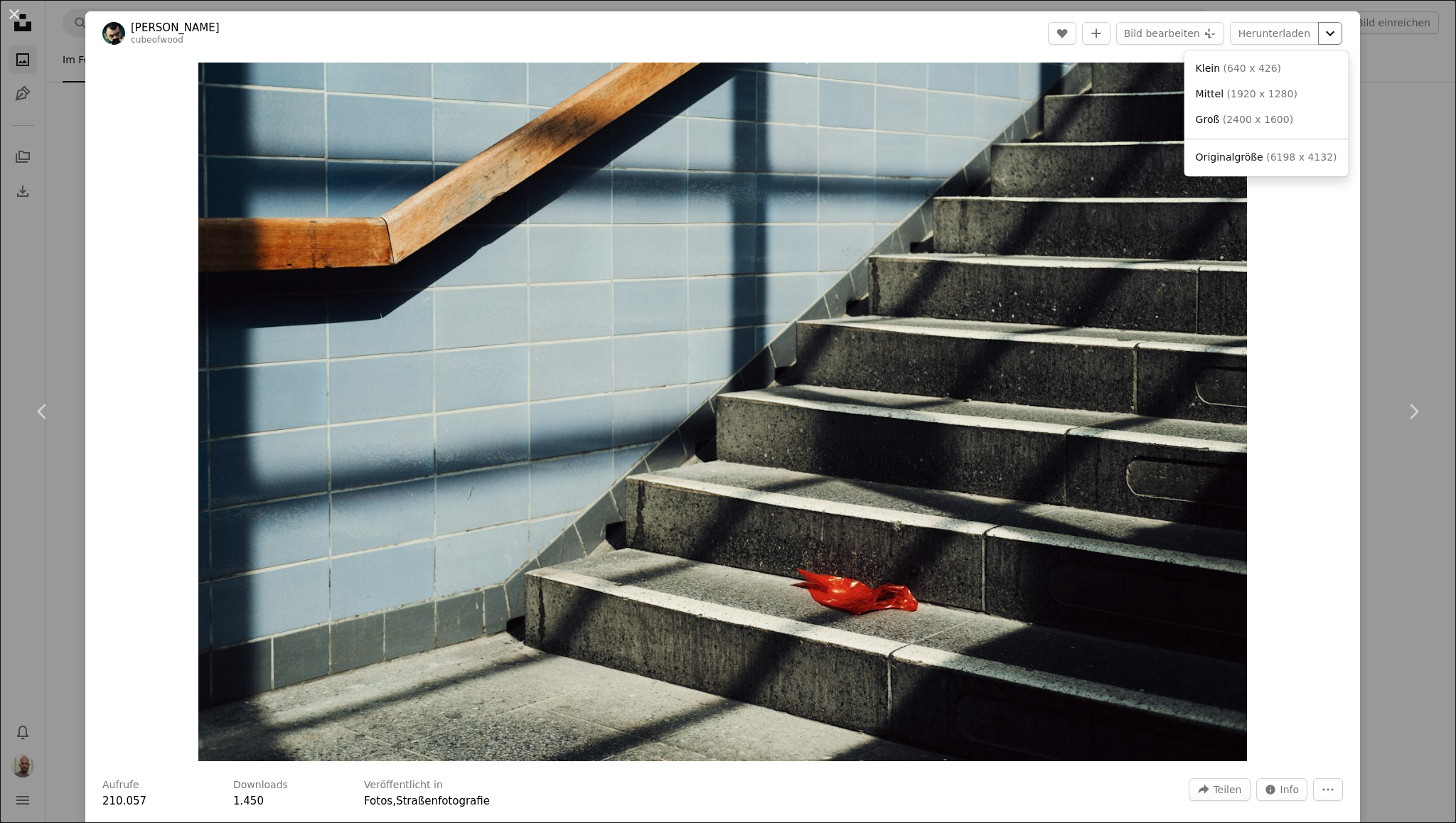
click at [1324, 37] on icon "Chevron down" at bounding box center [1329, 33] width 23 height 17
click at [1294, 153] on span "( 6198 x 4132 )" at bounding box center [1300, 157] width 70 height 11
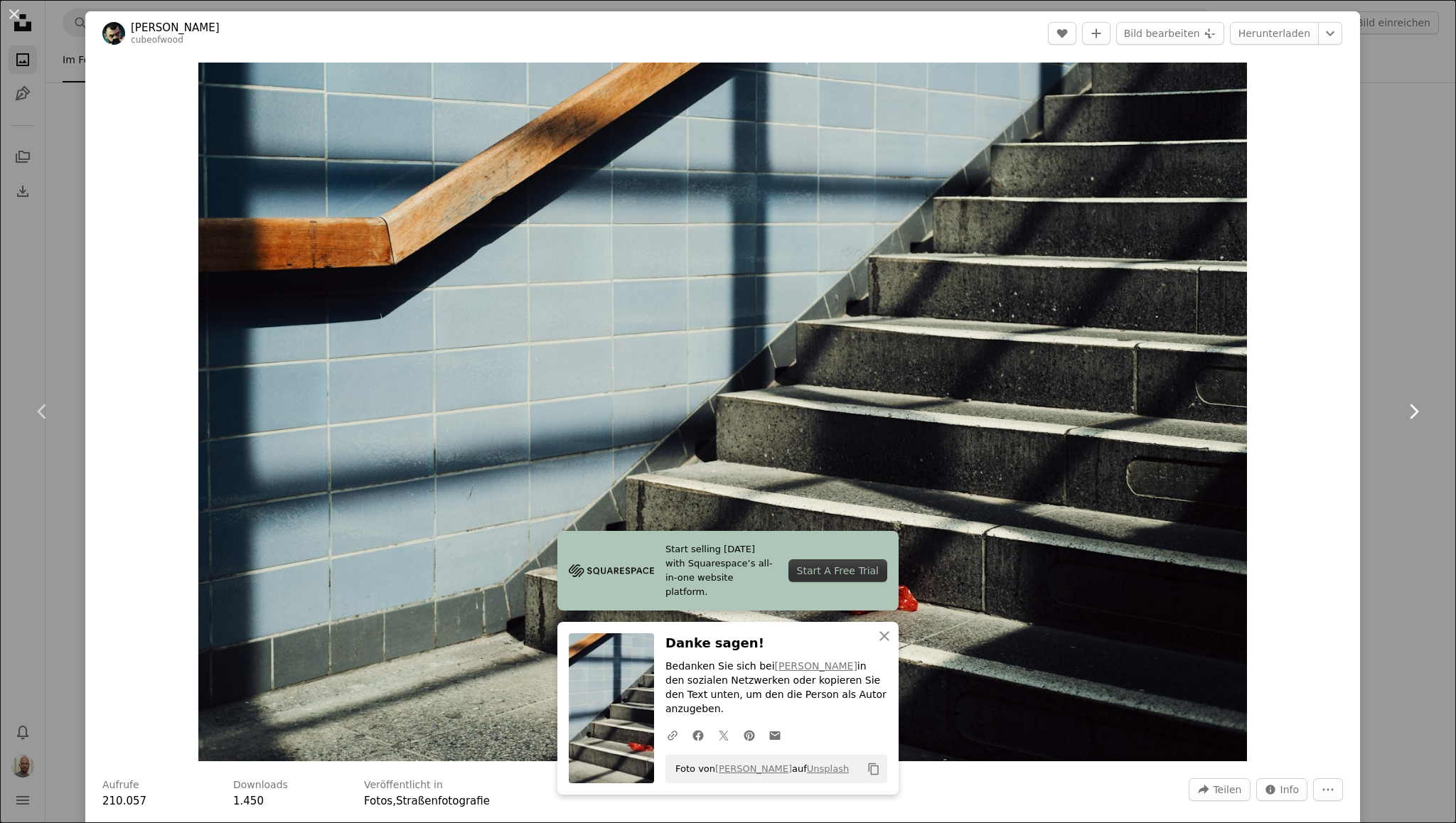
click at [1433, 362] on link "Chevron right" at bounding box center [1413, 412] width 86 height 137
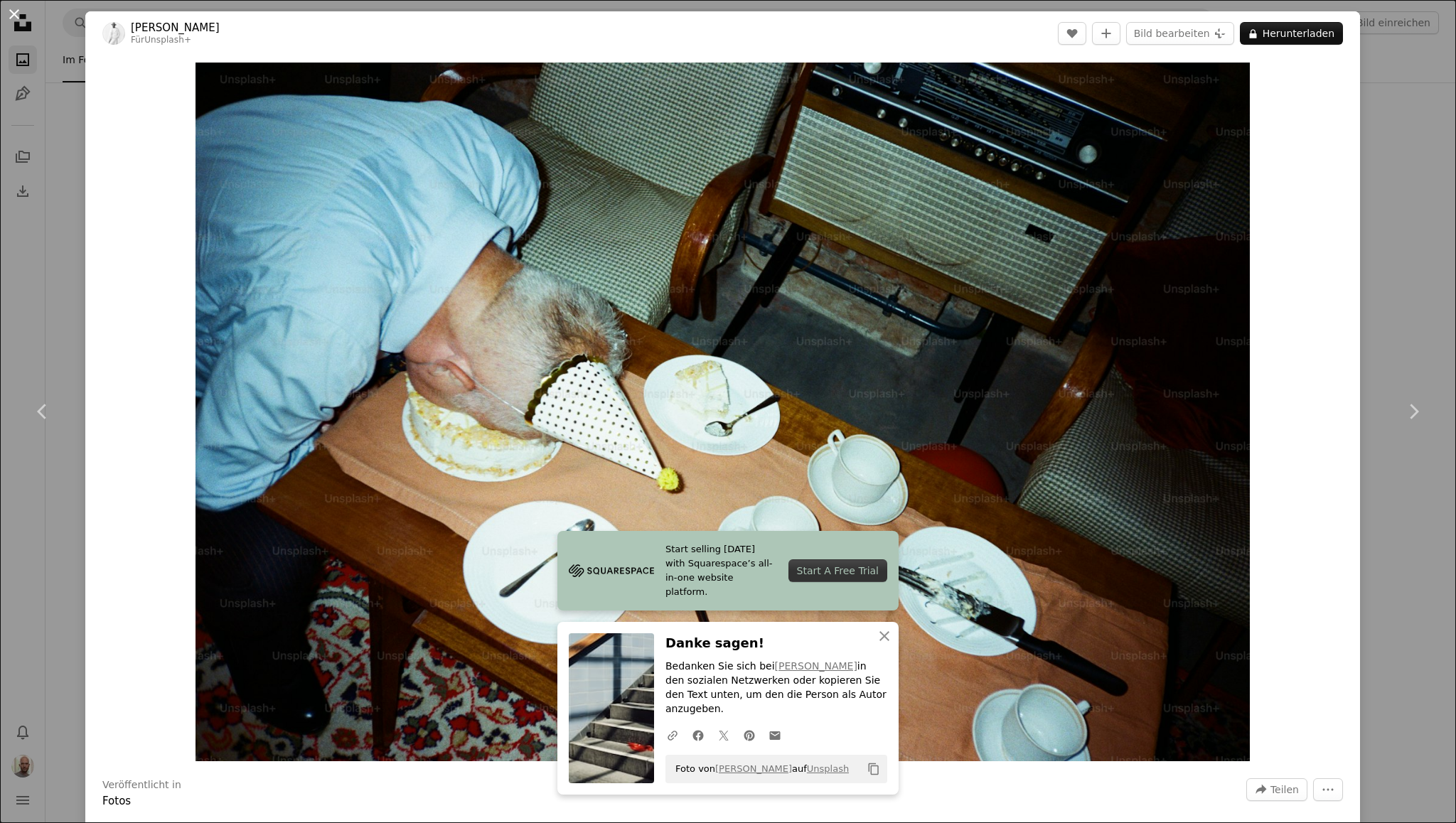
click at [6, 11] on button "An X shape" at bounding box center [14, 14] width 17 height 17
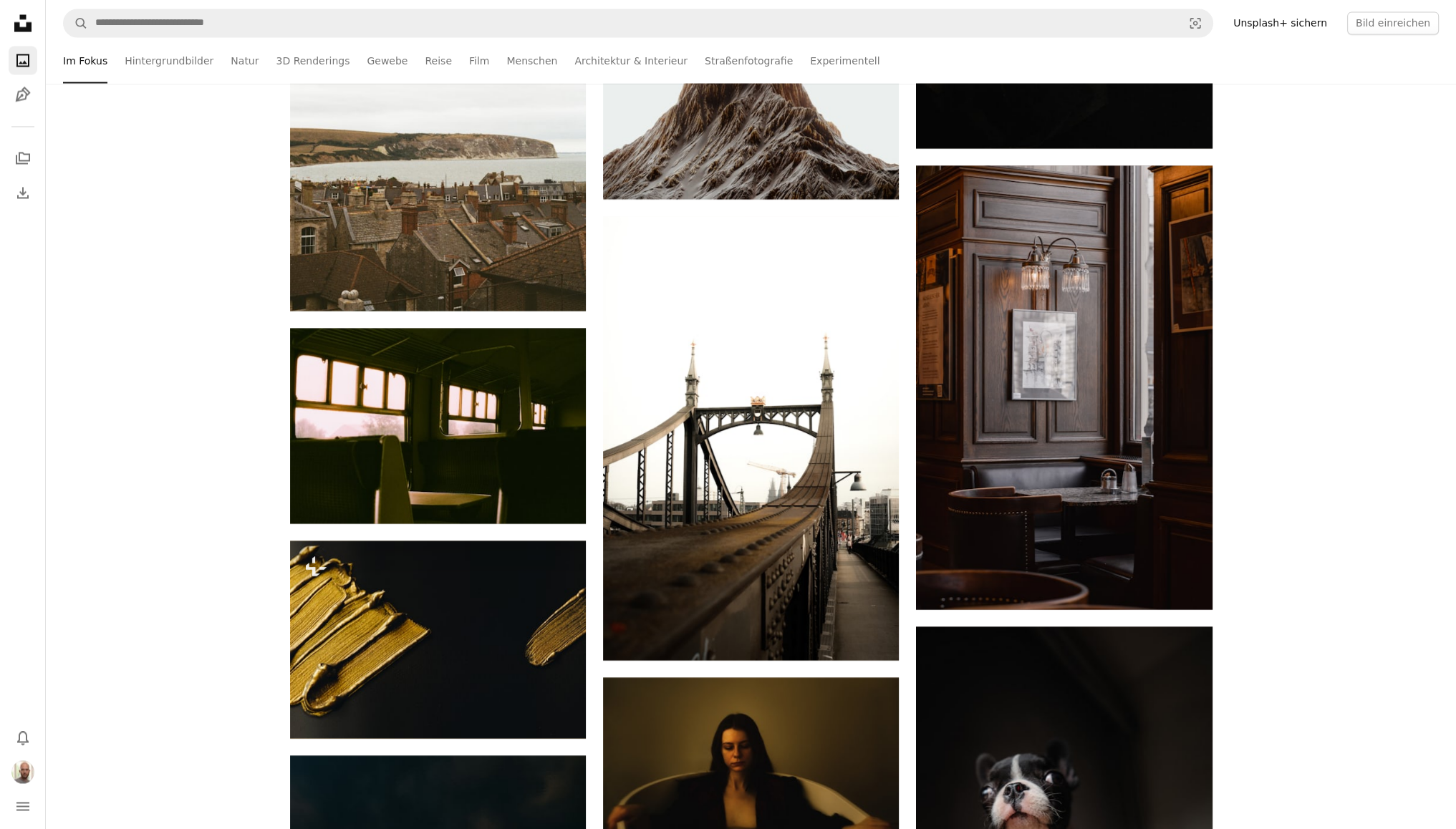
scroll to position [11129, 0]
